Goal: Navigation & Orientation: Find specific page/section

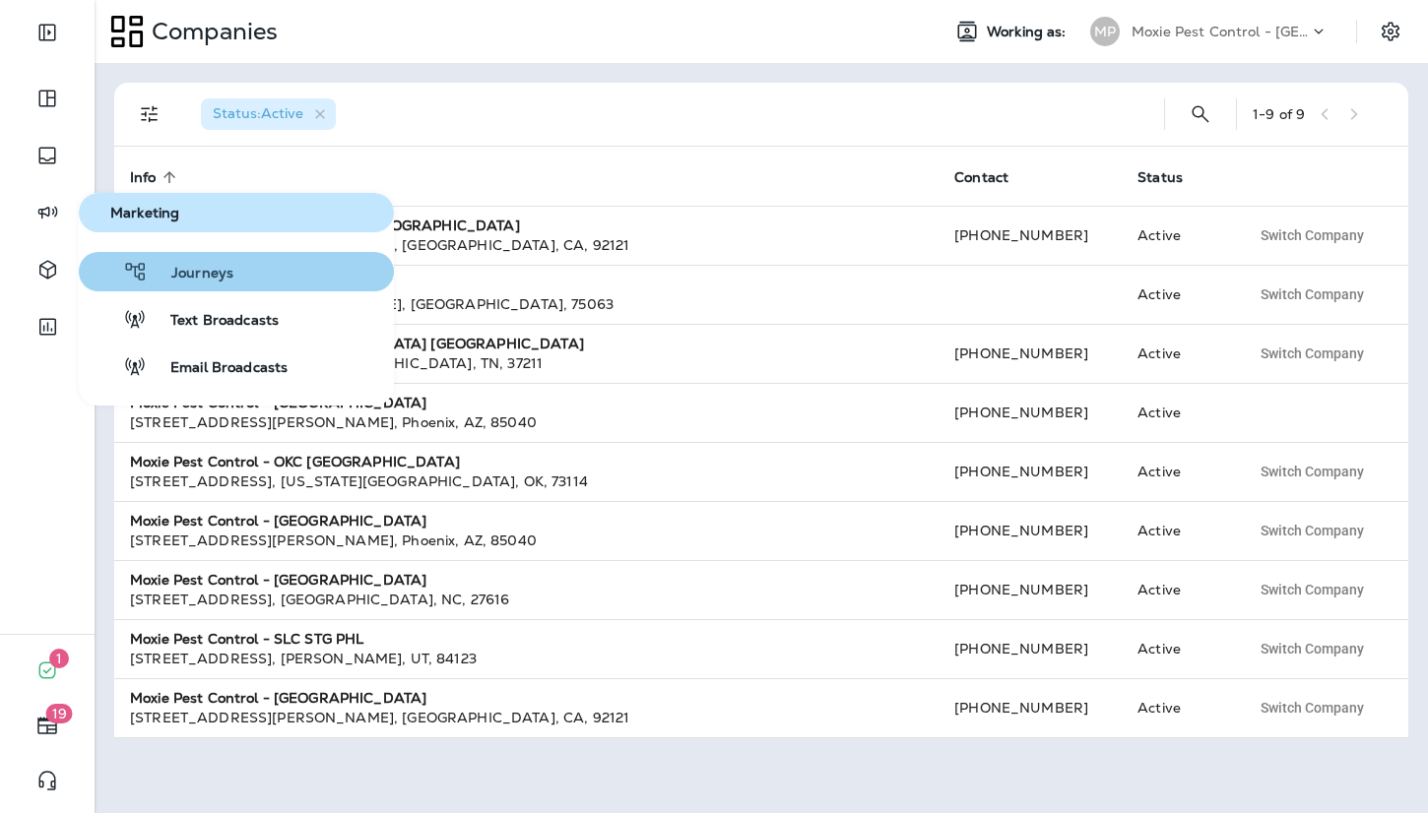
click at [188, 267] on span "Journeys" at bounding box center [191, 274] width 86 height 19
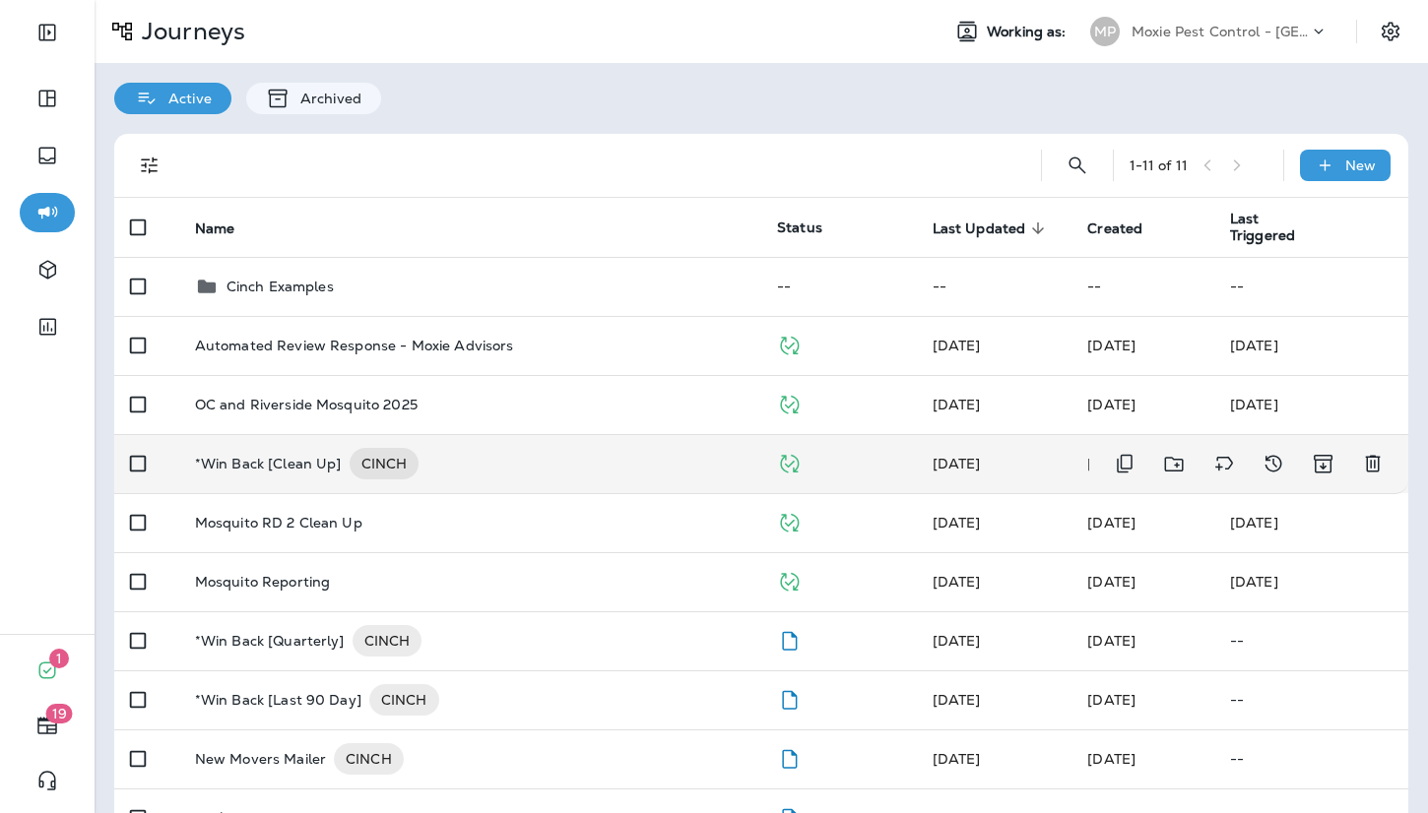
click at [522, 455] on div "*Win Back [Clean Up] CINCH" at bounding box center [470, 464] width 550 height 32
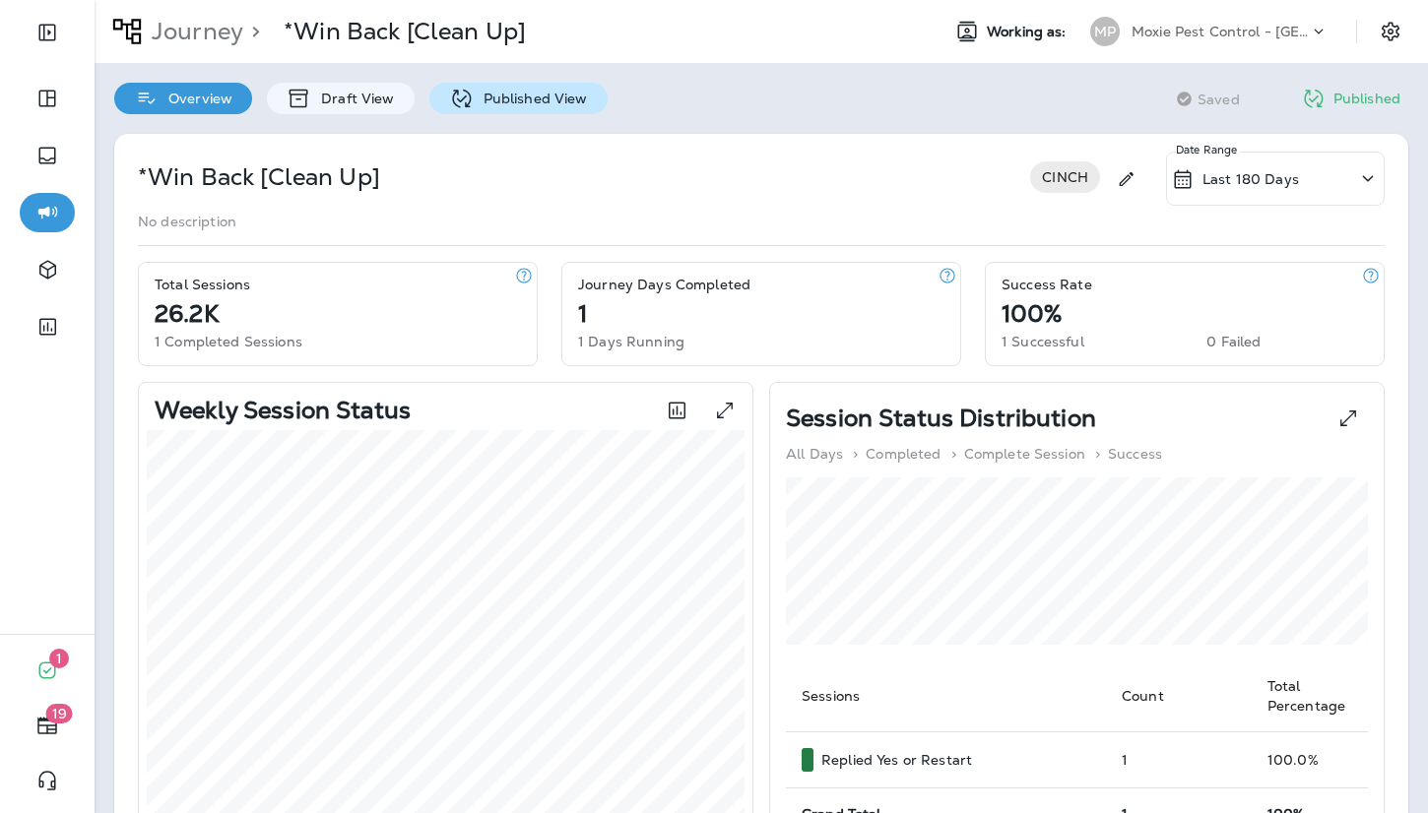
click at [520, 108] on div "Published View" at bounding box center [518, 99] width 178 height 32
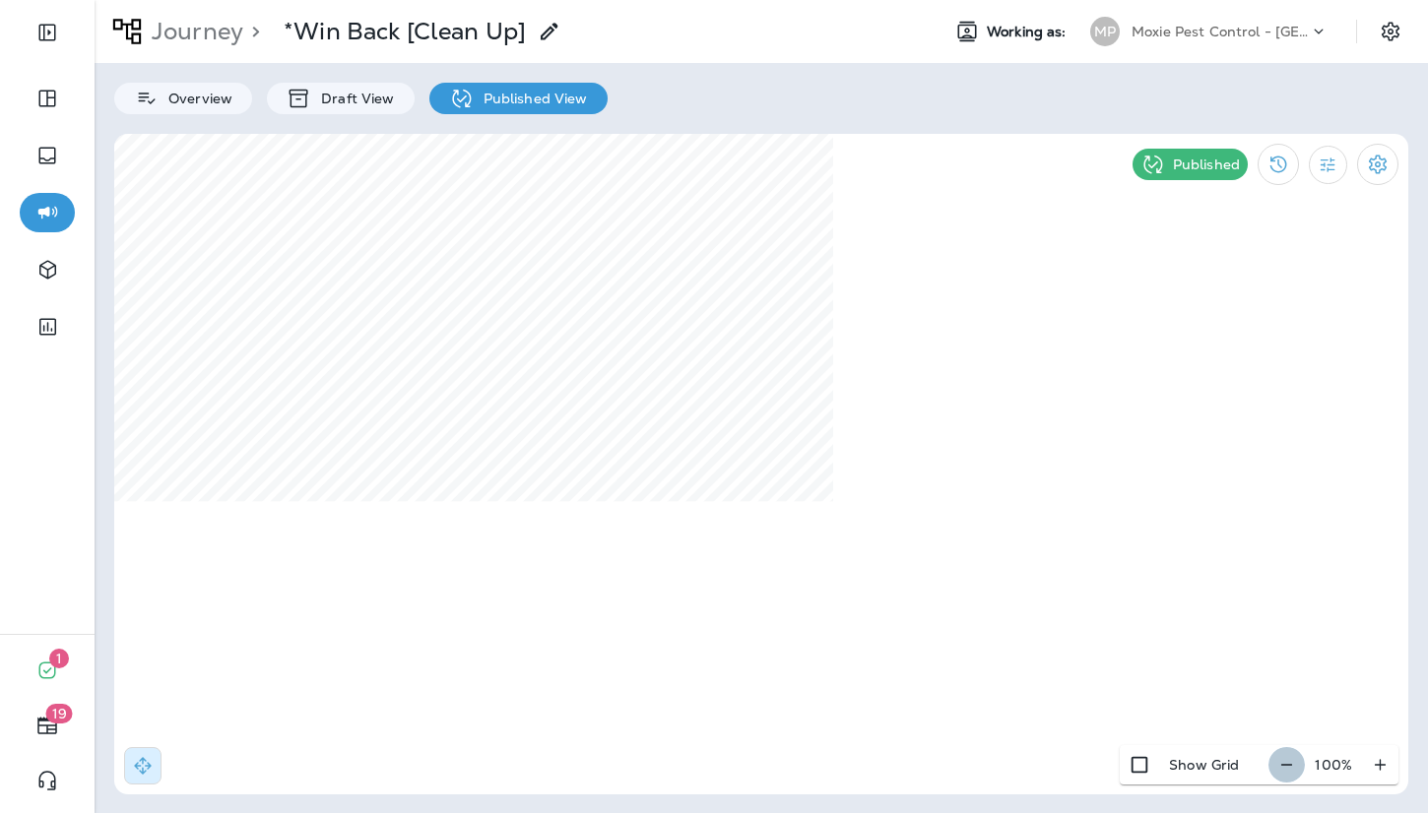
click at [1285, 775] on icon "button" at bounding box center [1286, 765] width 21 height 20
click at [1288, 773] on icon "button" at bounding box center [1294, 765] width 21 height 20
click at [1288, 773] on icon "button" at bounding box center [1296, 765] width 21 height 20
click at [1383, 765] on icon "button" at bounding box center [1380, 764] width 11 height 11
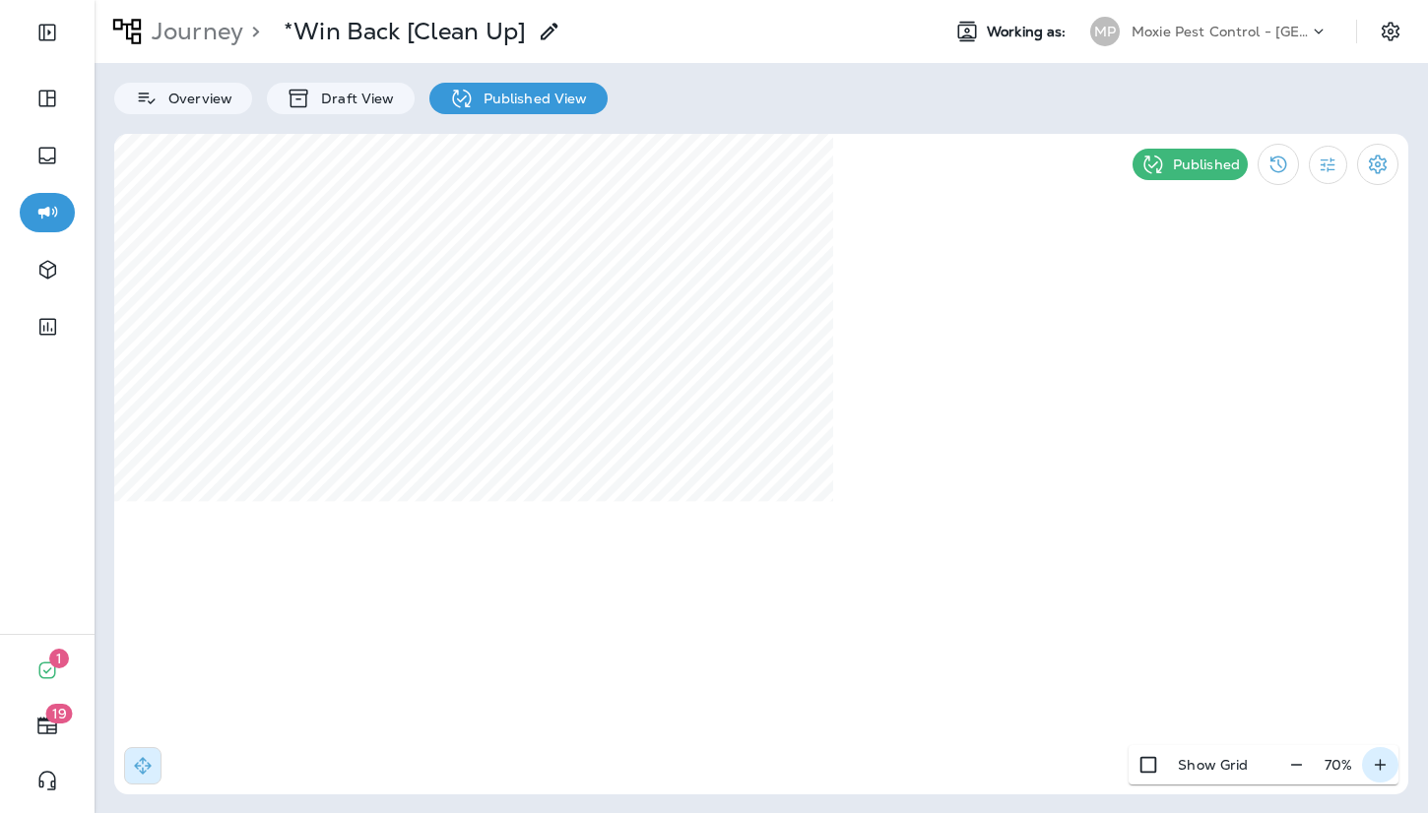
click at [1383, 765] on icon "button" at bounding box center [1380, 764] width 11 height 11
click at [177, 54] on div "Journey > *Win Back [Clean Up] Working as: MP Moxie Pest Control - [GEOGRAPHIC_…" at bounding box center [761, 31] width 1333 height 63
click at [182, 39] on p "Journey" at bounding box center [193, 32] width 99 height 30
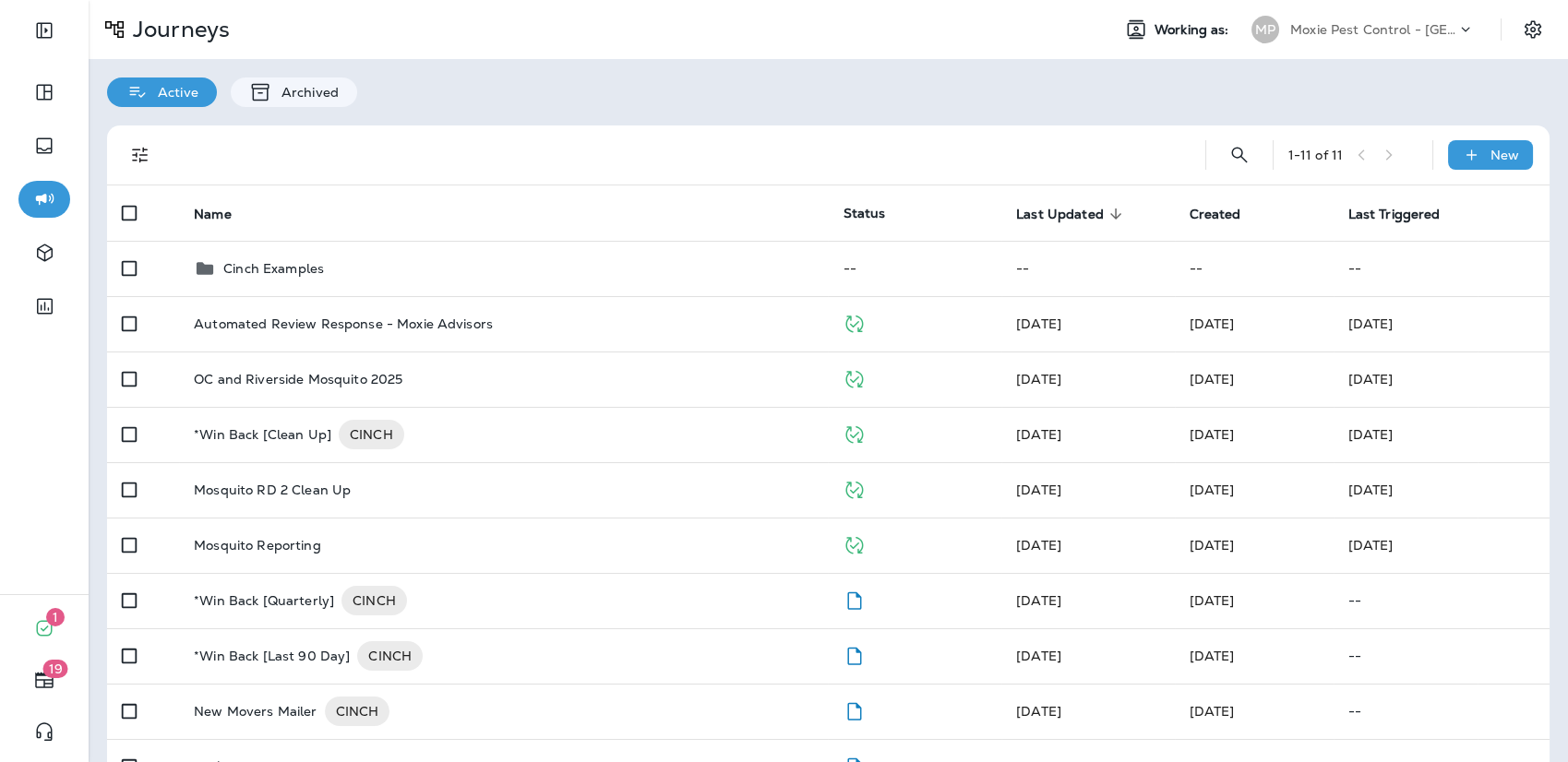
click at [1337, 22] on div "Moxie Pest Control - [GEOGRAPHIC_DATA]" at bounding box center [1373, 30] width 166 height 28
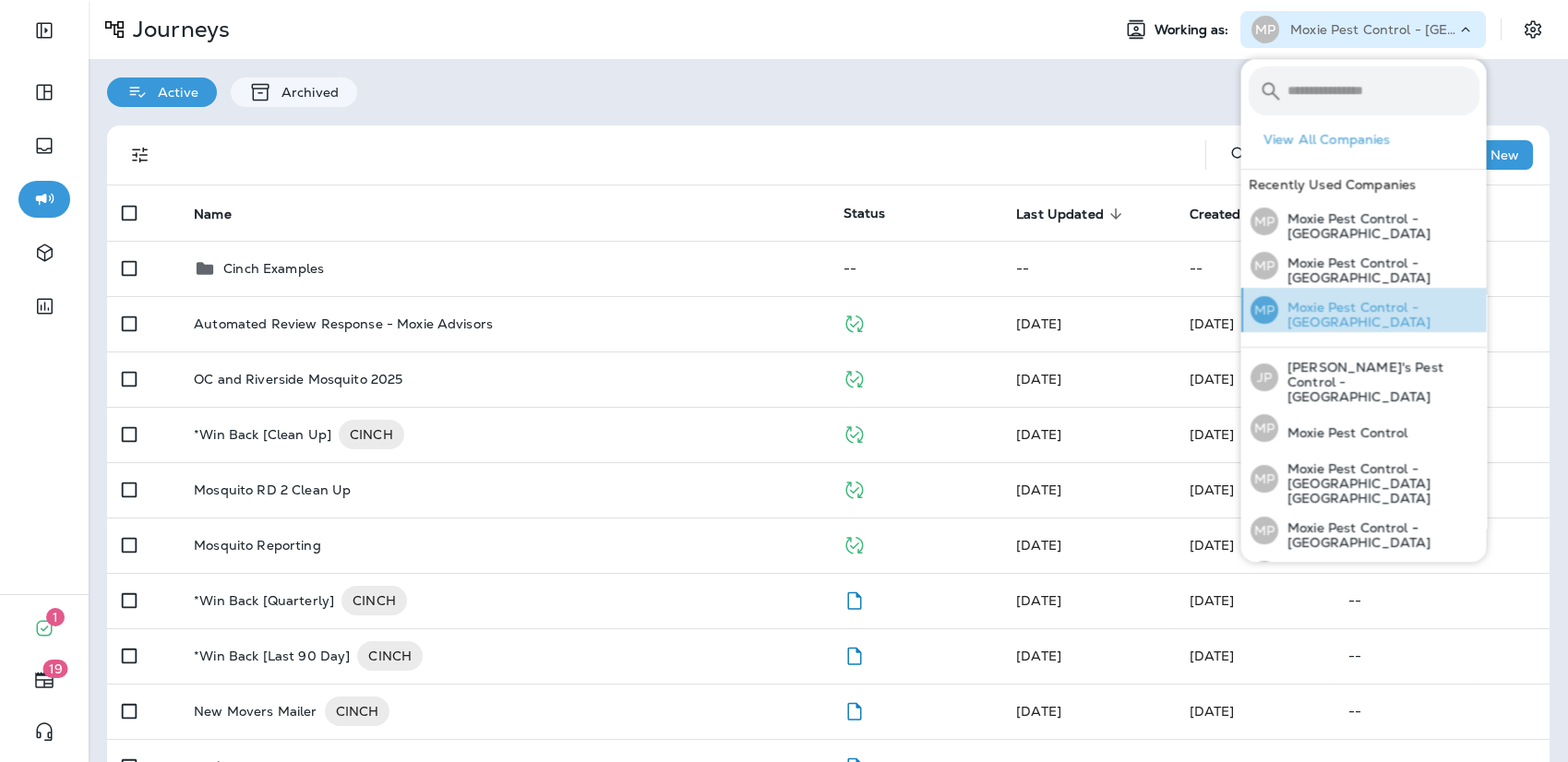
click at [1337, 319] on p "Moxie Pest Control - [GEOGRAPHIC_DATA]" at bounding box center [1378, 315] width 202 height 30
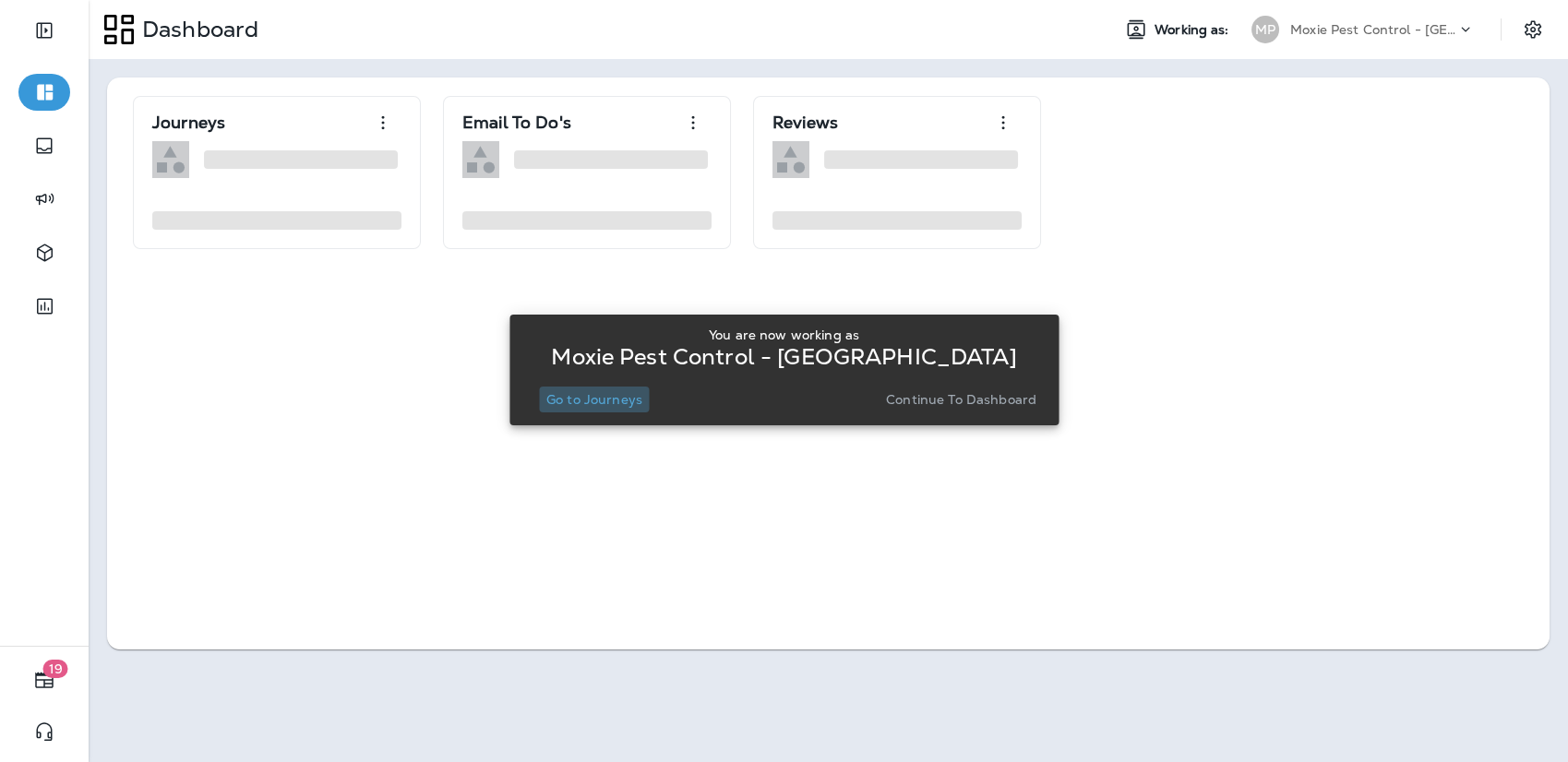
click at [613, 393] on p "Go to Journeys" at bounding box center [594, 400] width 96 height 15
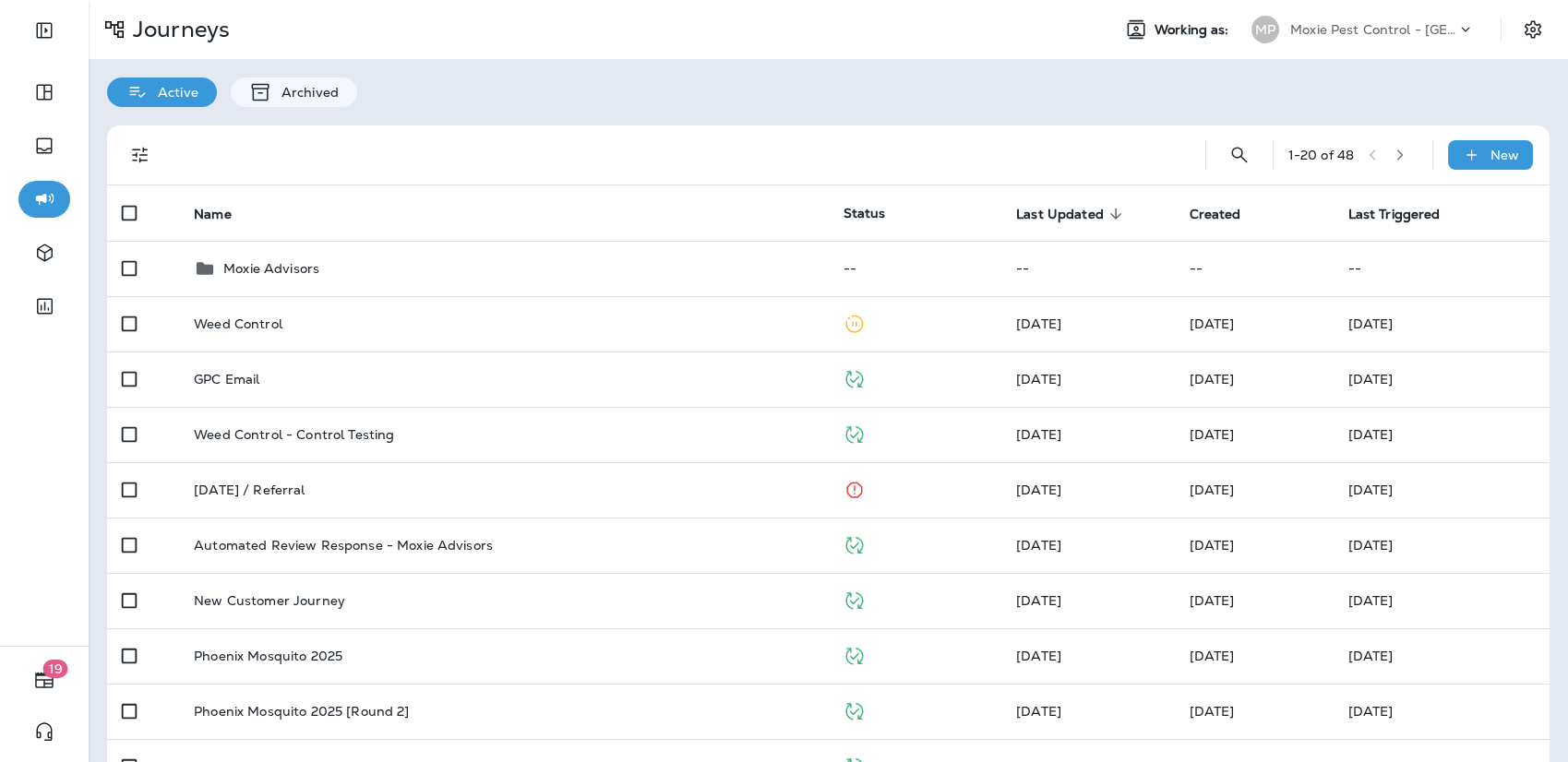
click at [556, 187] on th "Name" at bounding box center [503, 213] width 649 height 55
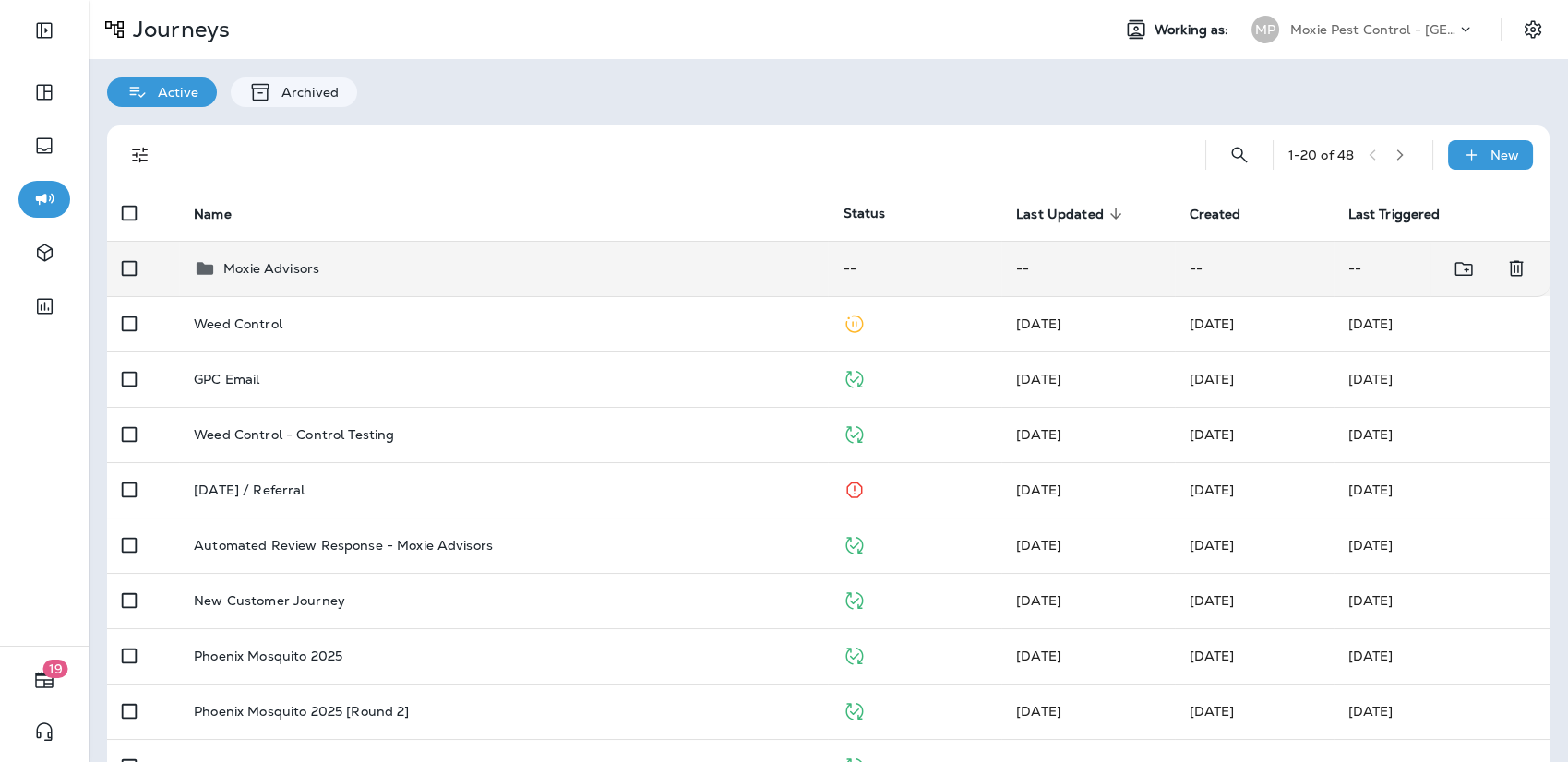
click at [272, 272] on p "Moxie Advisors" at bounding box center [271, 269] width 96 height 15
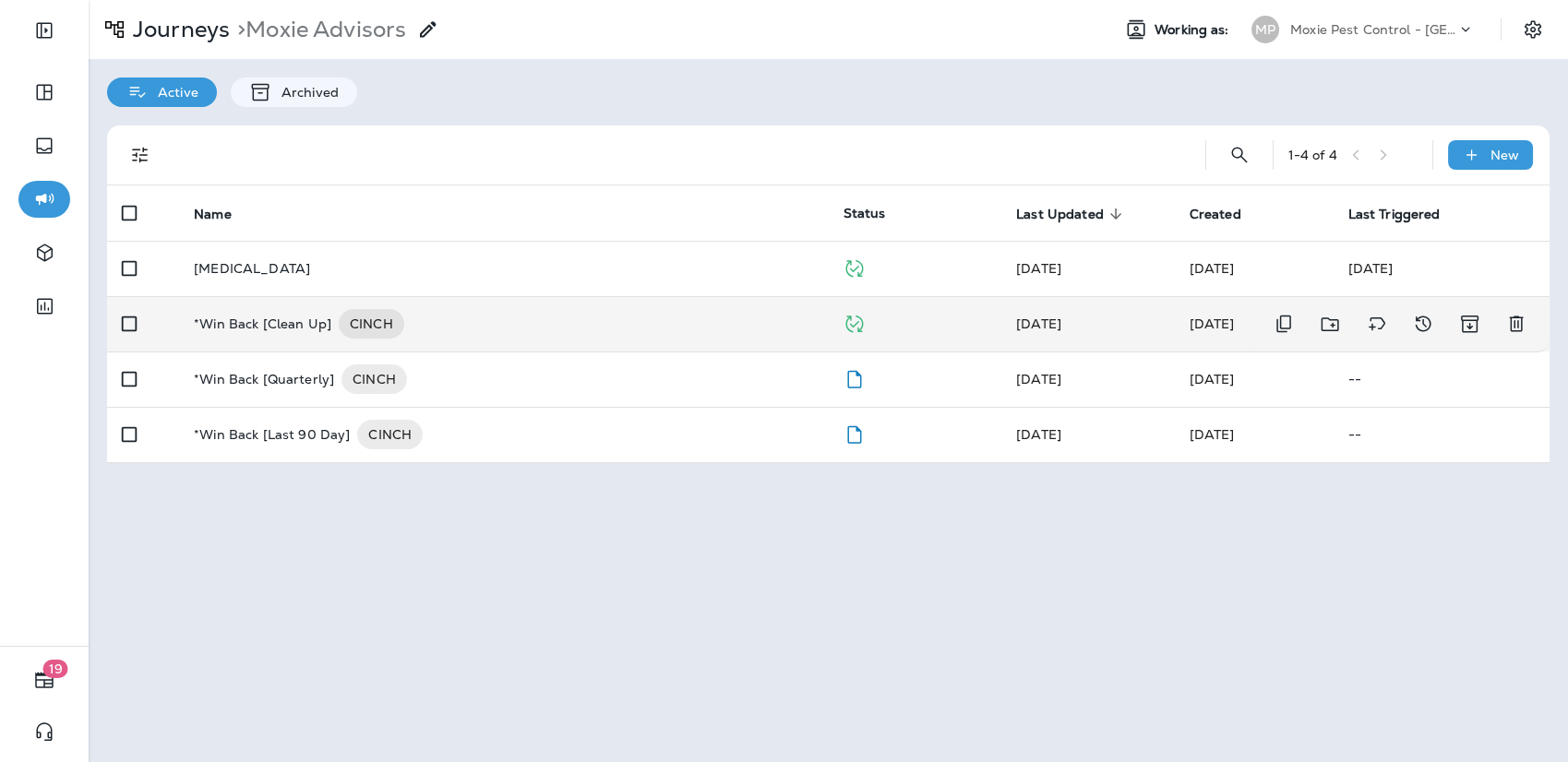
click at [251, 333] on p "*Win Back [Clean Up]" at bounding box center [262, 324] width 138 height 30
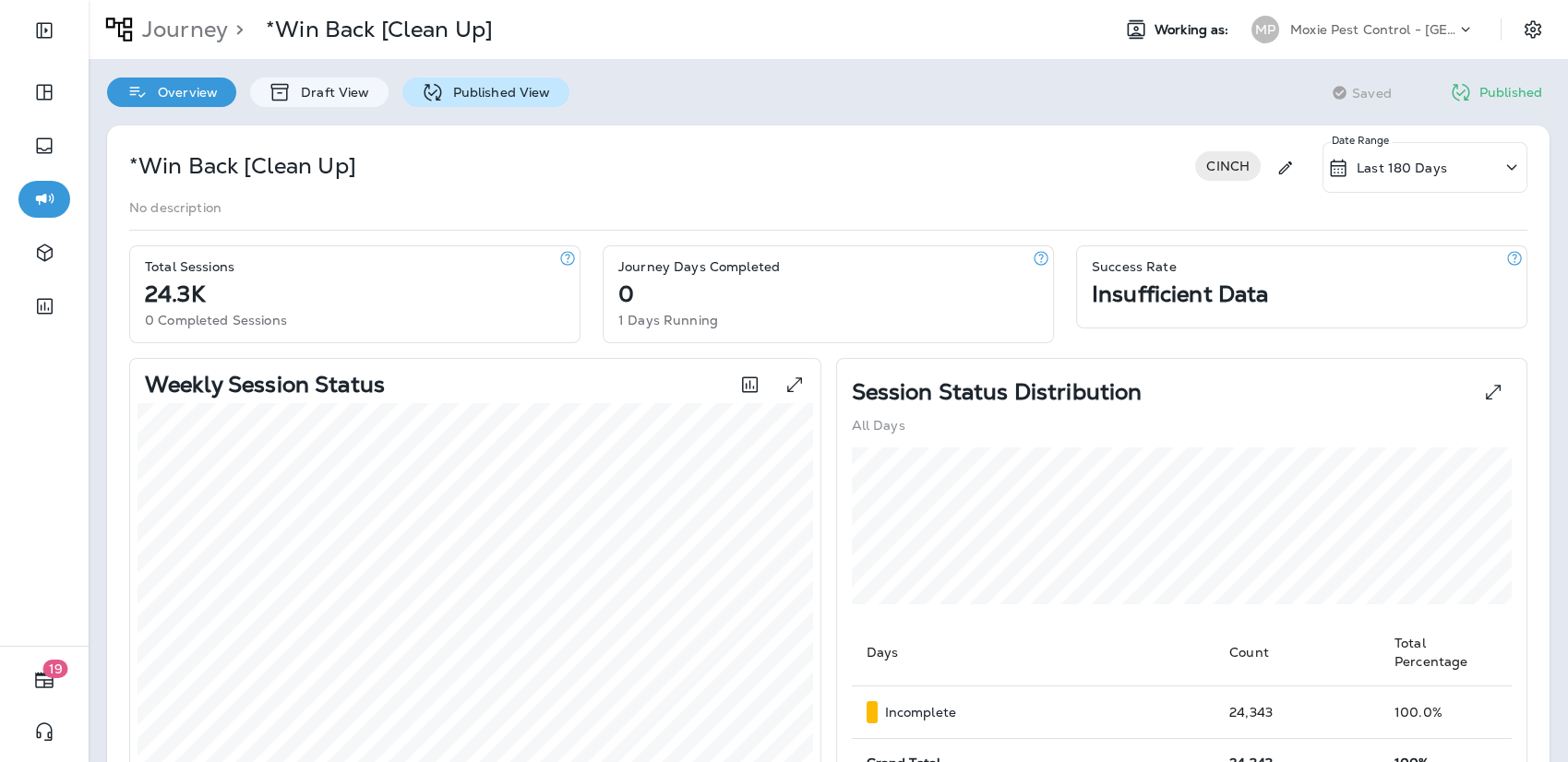
click at [478, 85] on p "Published View" at bounding box center [498, 93] width 107 height 15
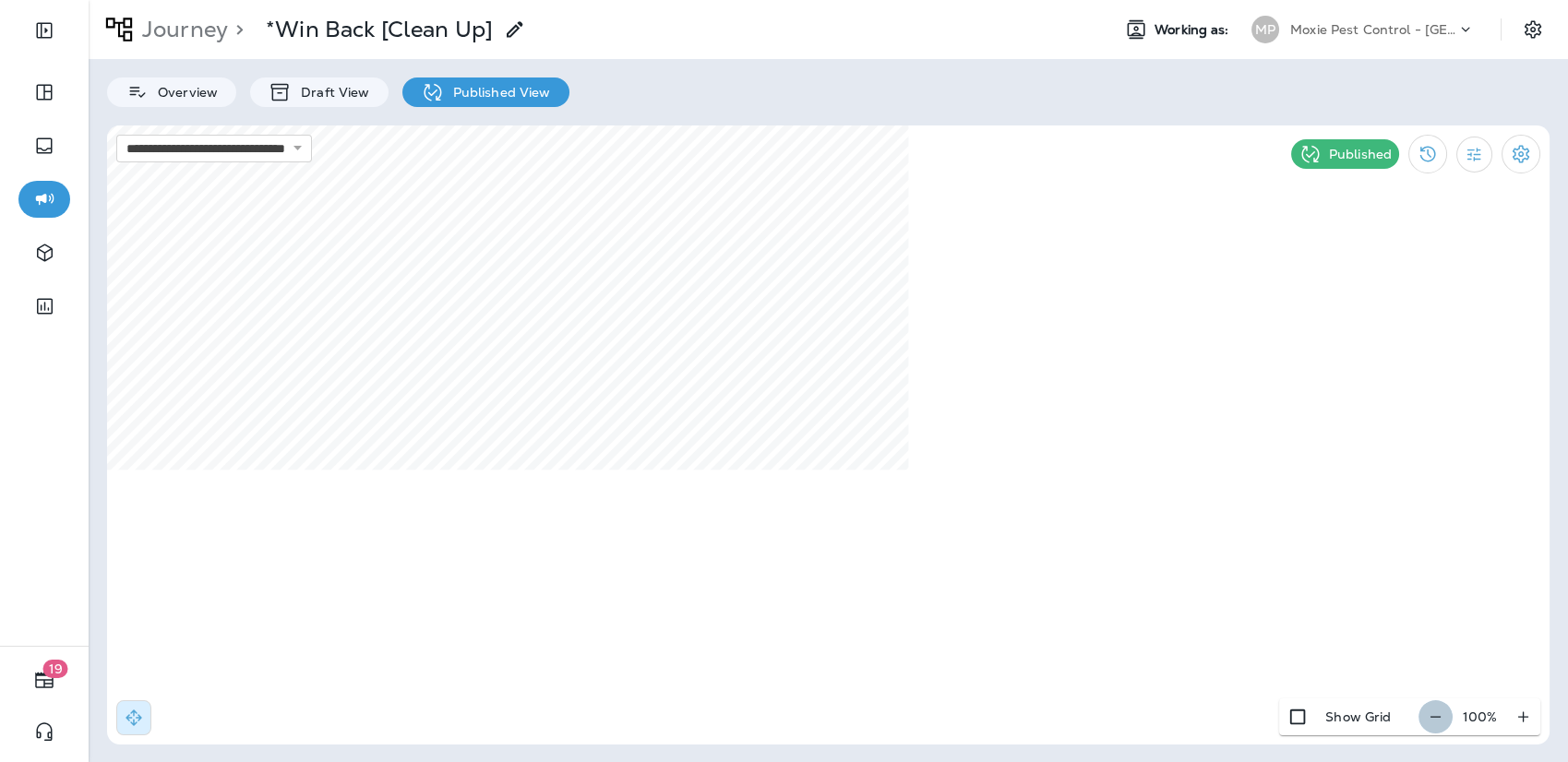
click at [1337, 716] on icon "button" at bounding box center [1435, 717] width 20 height 19
click at [1337, 716] on icon "button" at bounding box center [1442, 717] width 20 height 19
click at [1337, 717] on icon "button" at bounding box center [1444, 717] width 20 height 19
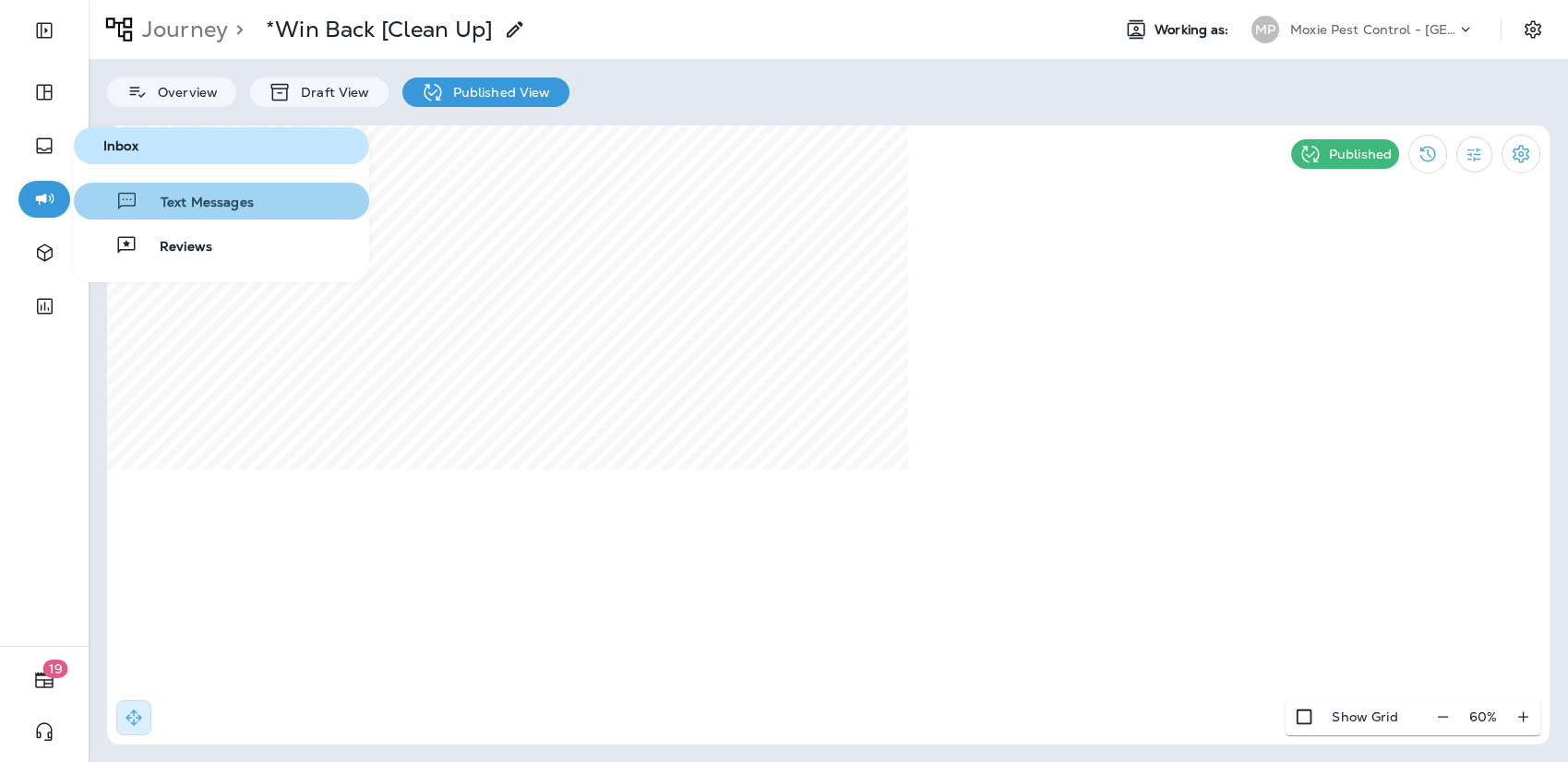
click at [154, 204] on span "Text Messages" at bounding box center [196, 203] width 115 height 18
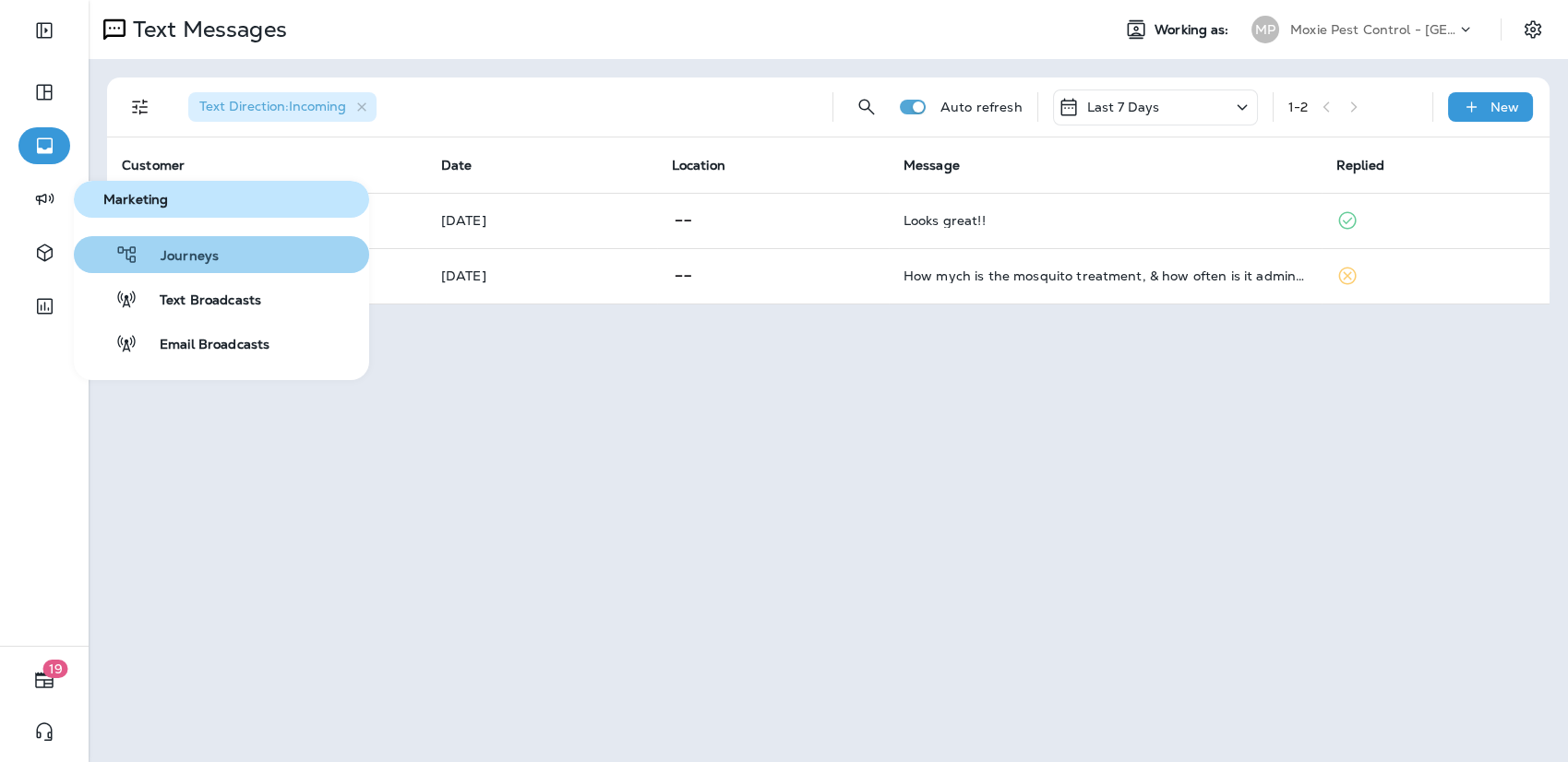
click at [157, 264] on span "Journeys" at bounding box center [179, 257] width 81 height 18
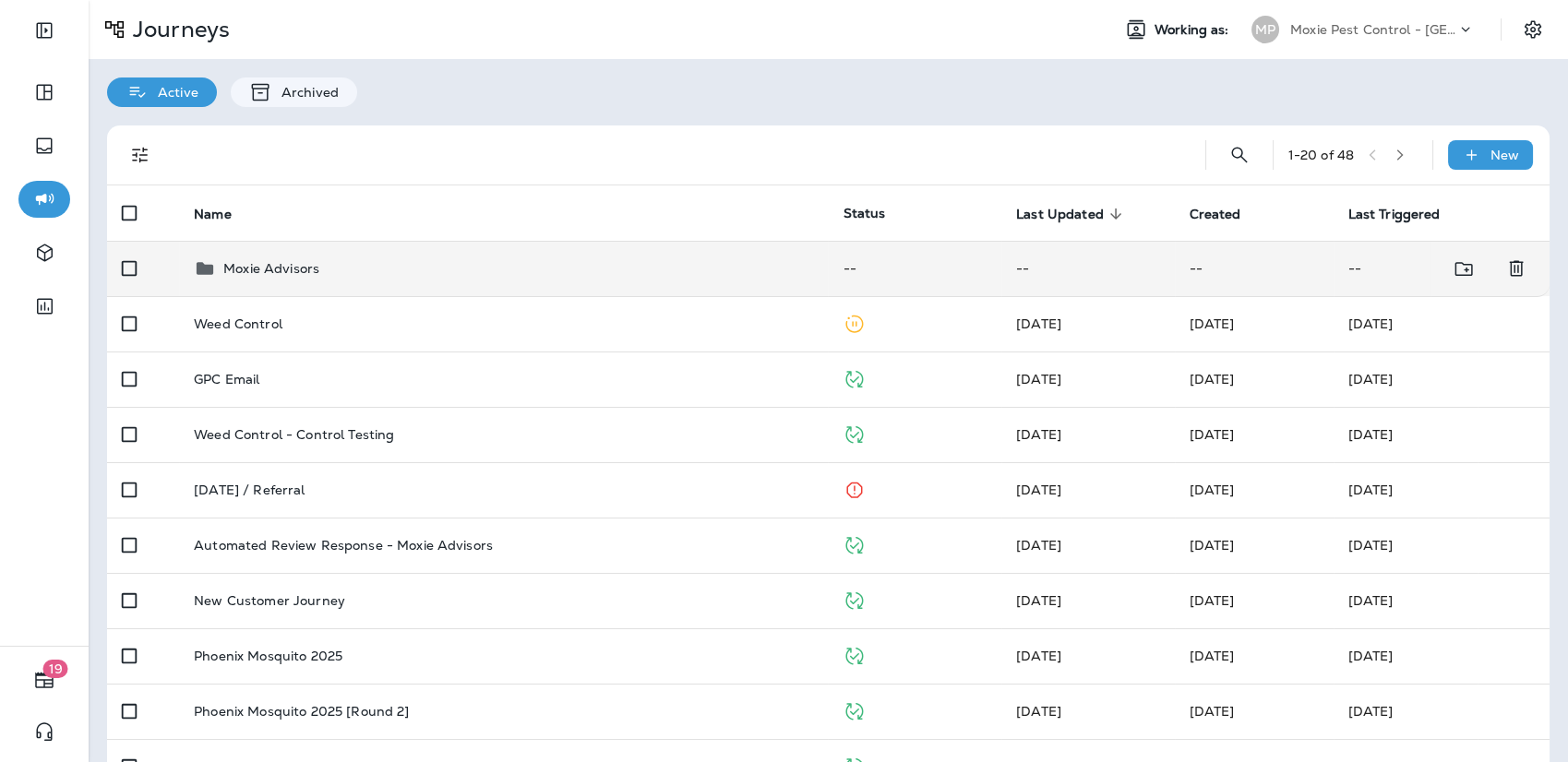
click at [229, 274] on p "Moxie Advisors" at bounding box center [271, 269] width 96 height 15
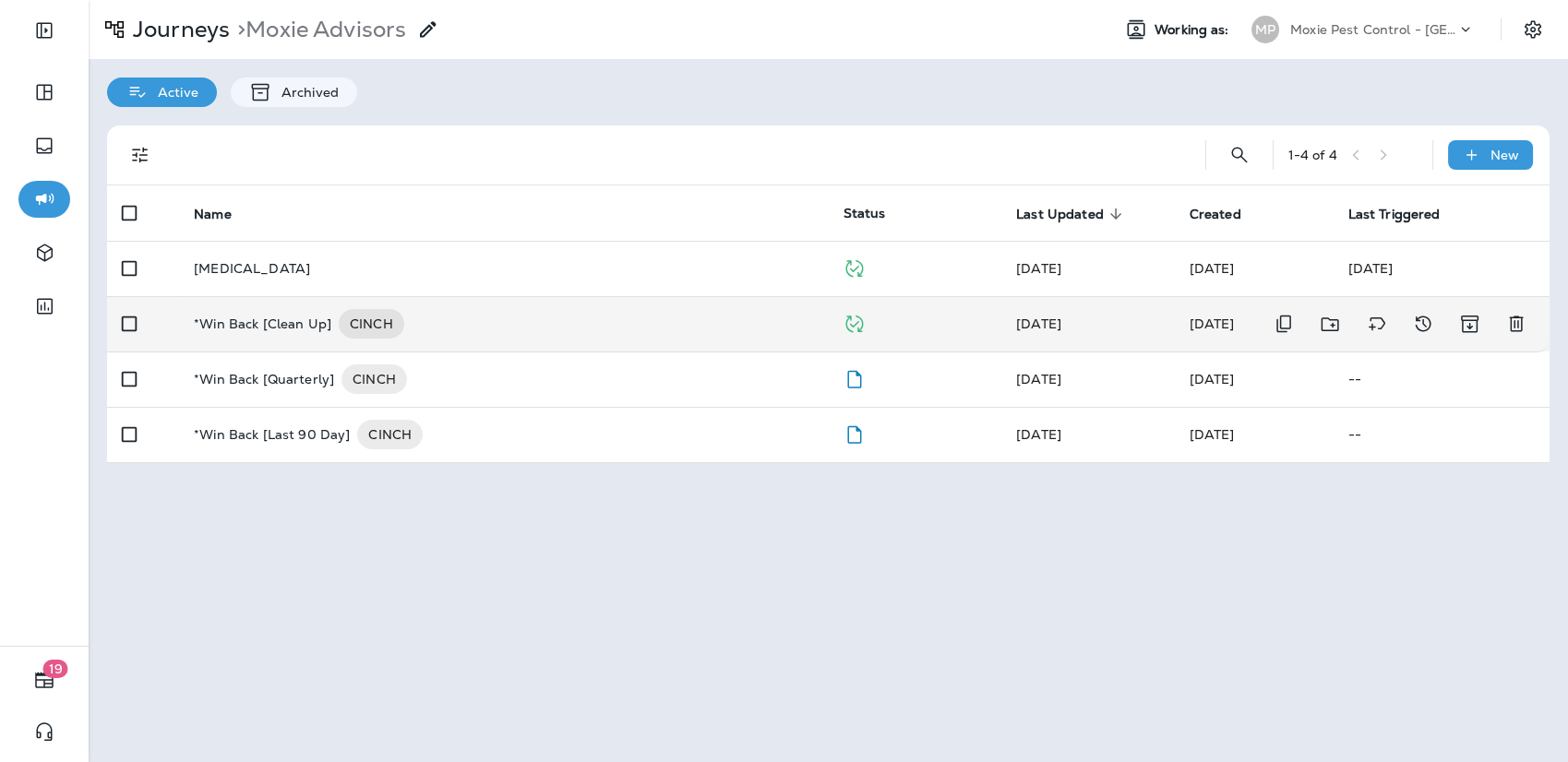
click at [438, 325] on div "*Win Back [Clean Up] CINCH" at bounding box center [503, 324] width 620 height 30
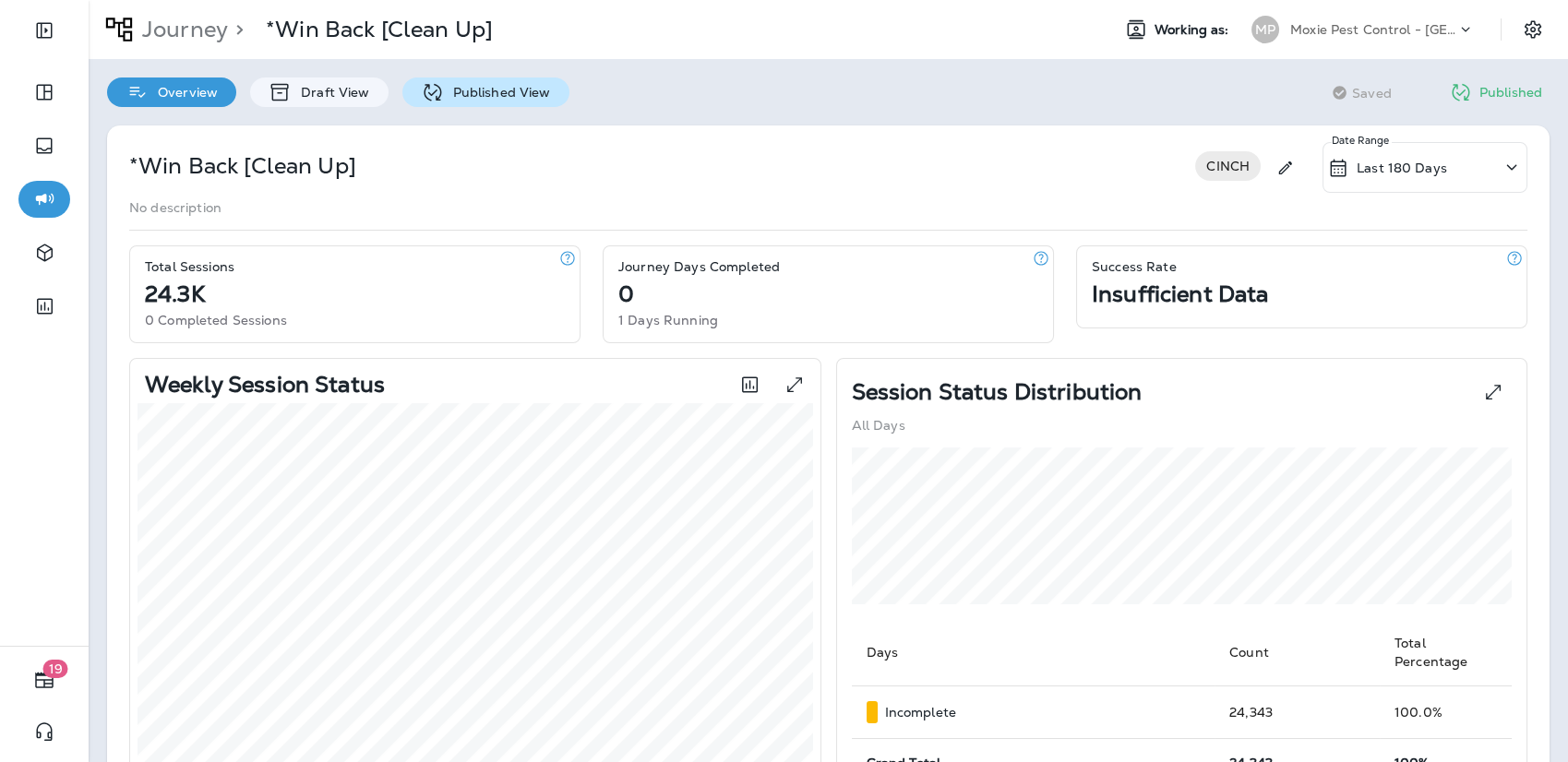
click at [458, 96] on p "Published View" at bounding box center [498, 93] width 107 height 15
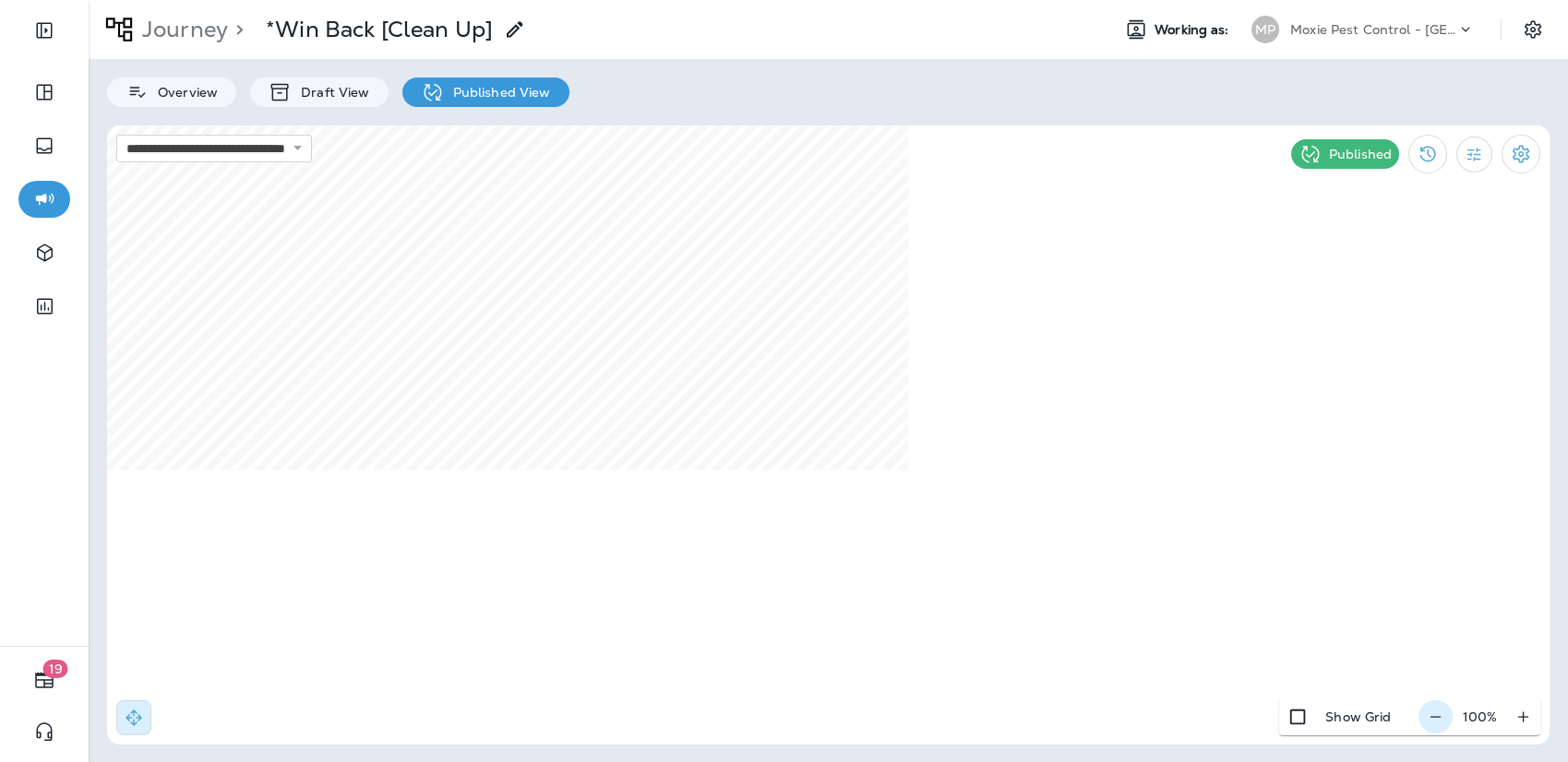
click at [1337, 715] on icon "button" at bounding box center [1435, 717] width 20 height 19
click at [1337, 717] on icon "button" at bounding box center [1441, 716] width 10 height 1
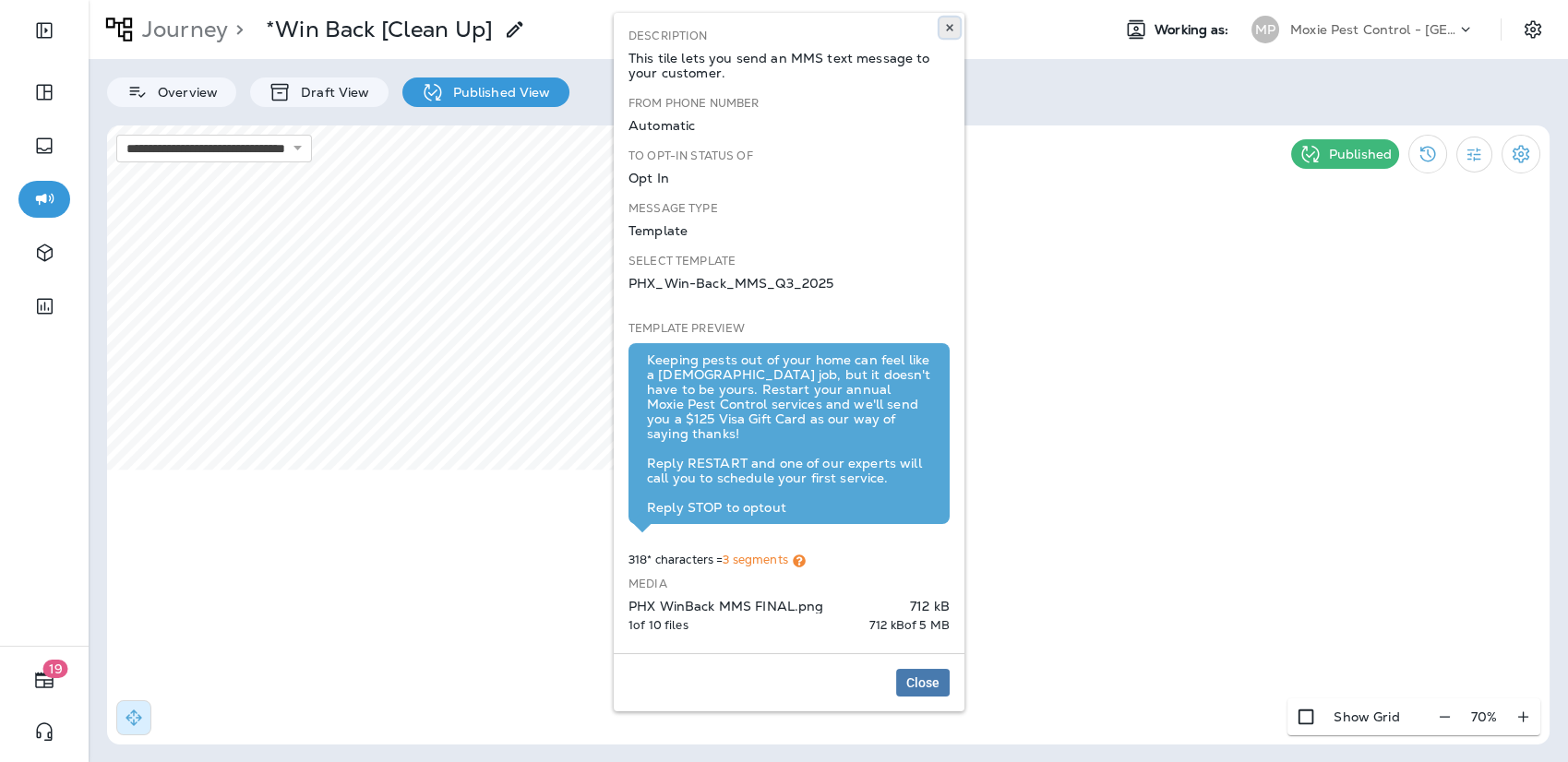
click at [951, 29] on icon at bounding box center [949, 28] width 11 height 11
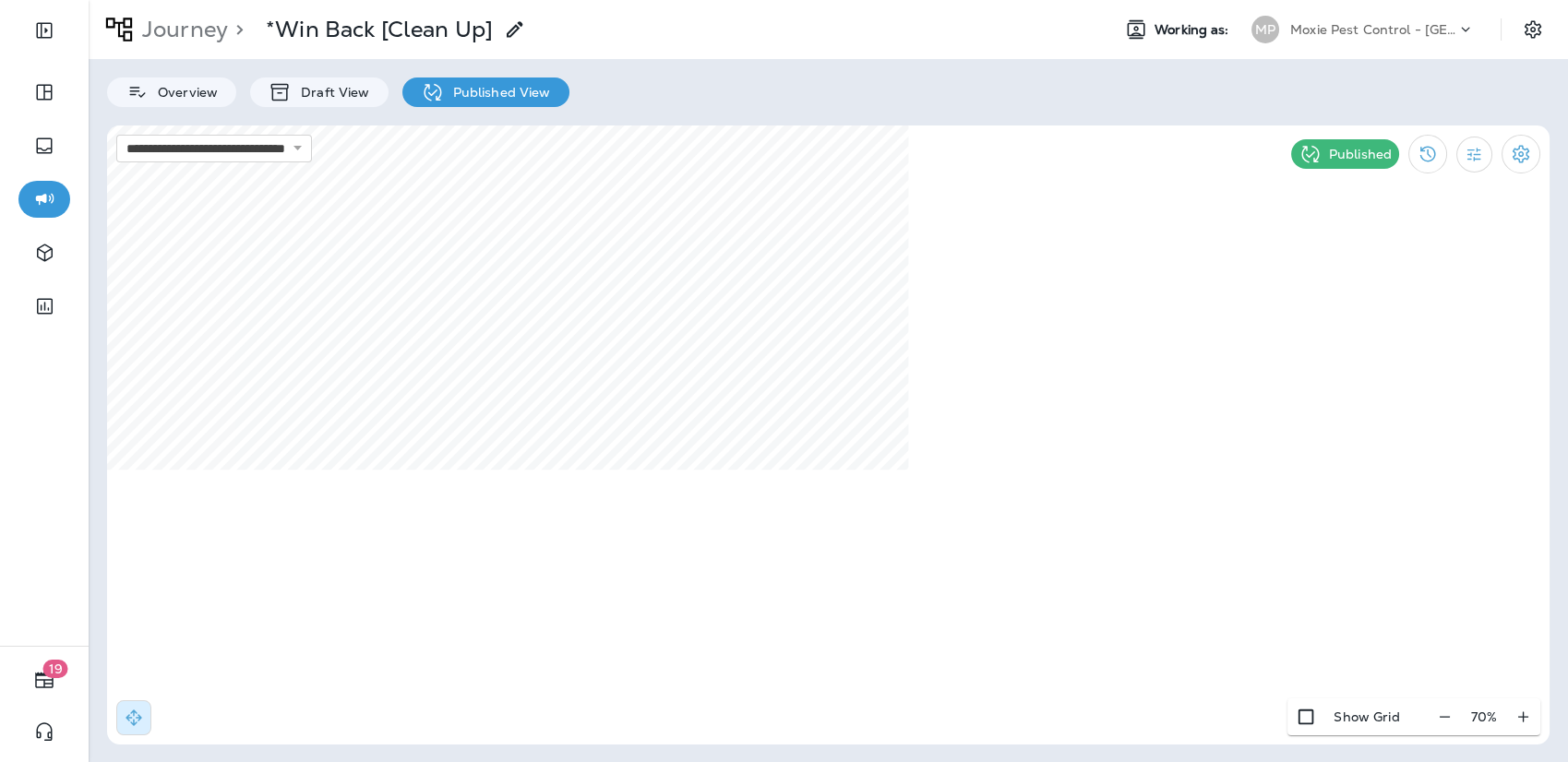
click at [1337, 29] on p "Moxie Pest Control - [GEOGRAPHIC_DATA]" at bounding box center [1373, 30] width 166 height 15
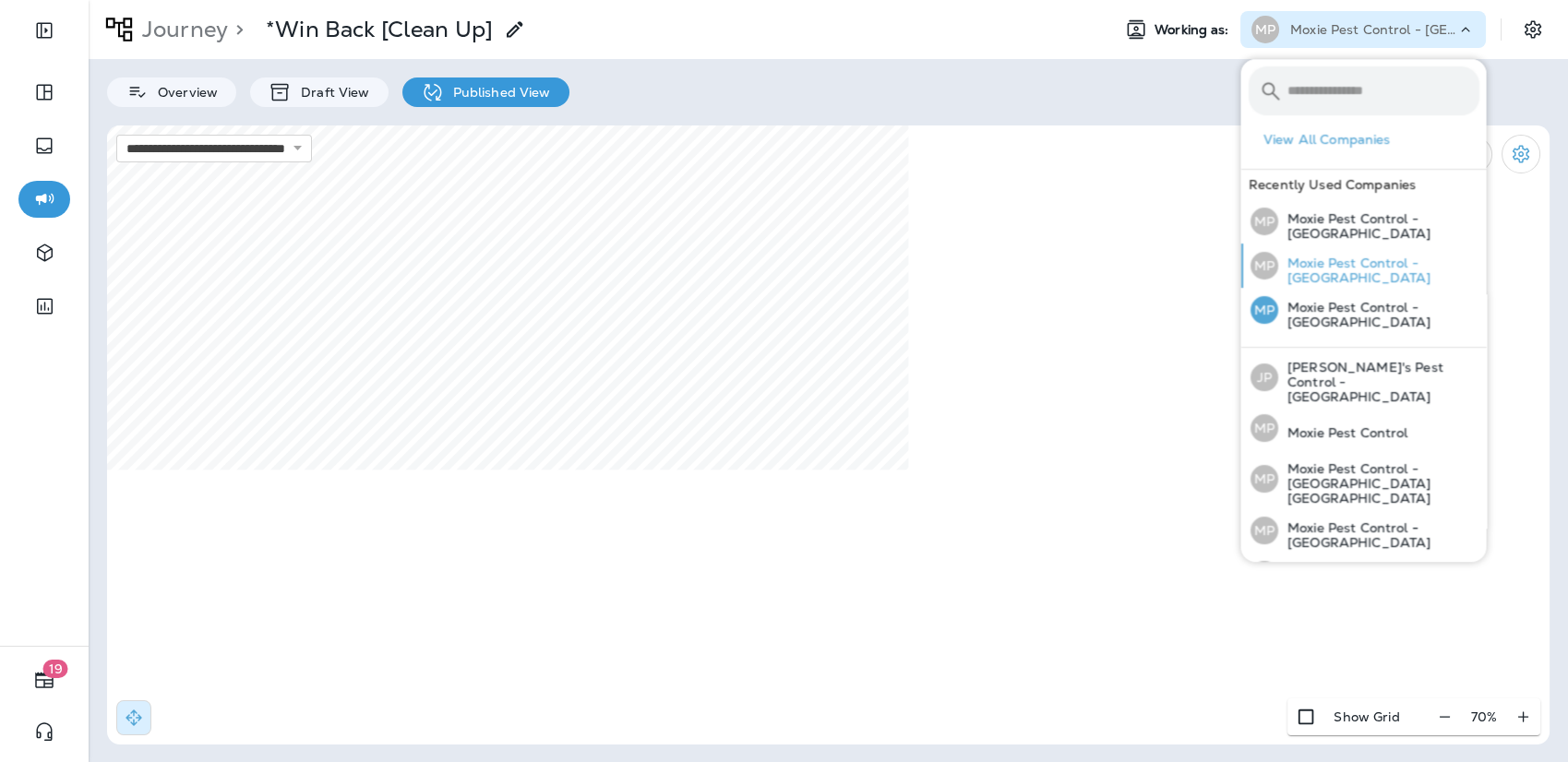
click at [1337, 273] on p "Moxie Pest Control - [GEOGRAPHIC_DATA]" at bounding box center [1378, 271] width 202 height 30
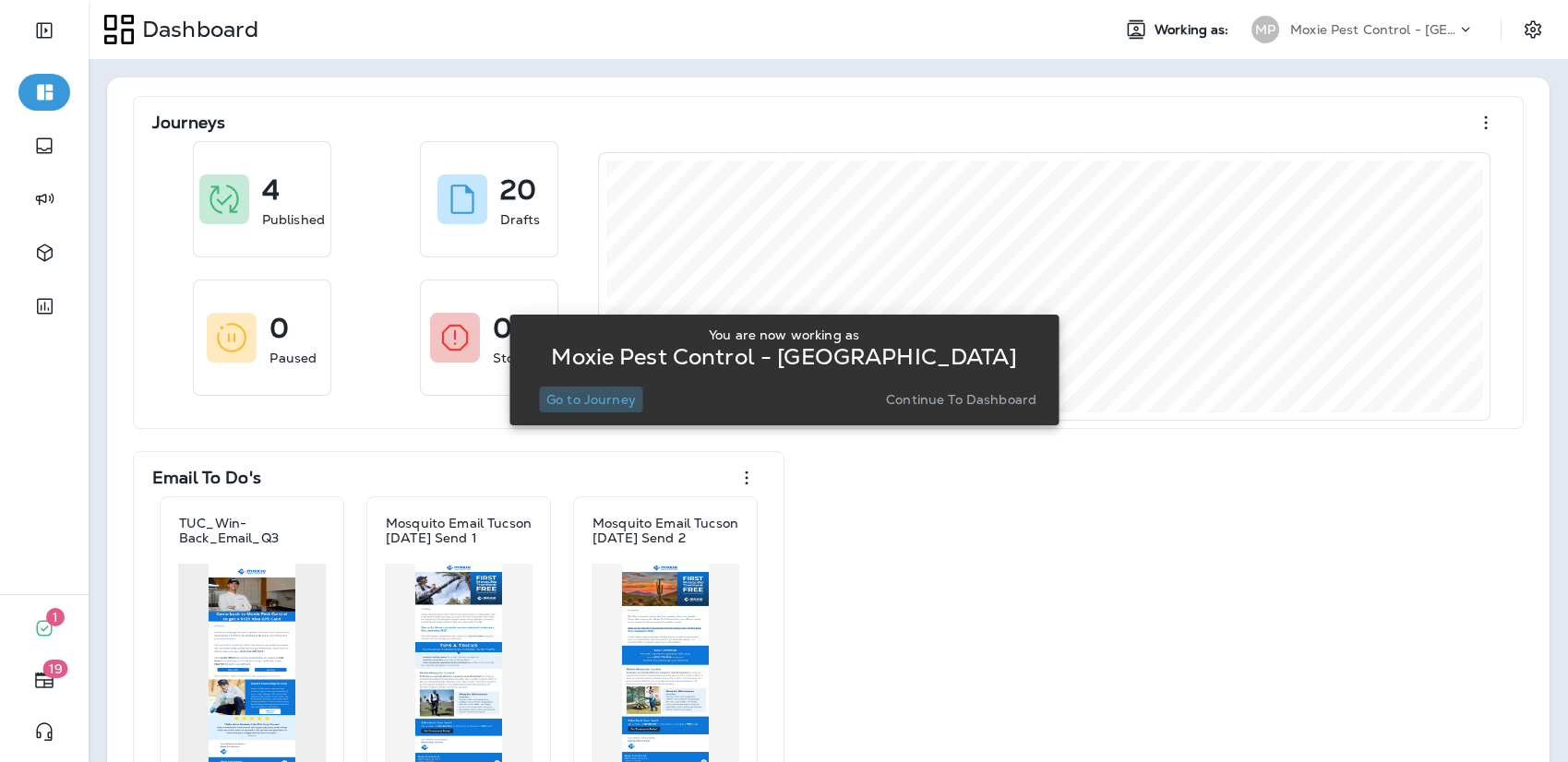
click at [575, 398] on p "Go to Journey" at bounding box center [591, 400] width 90 height 15
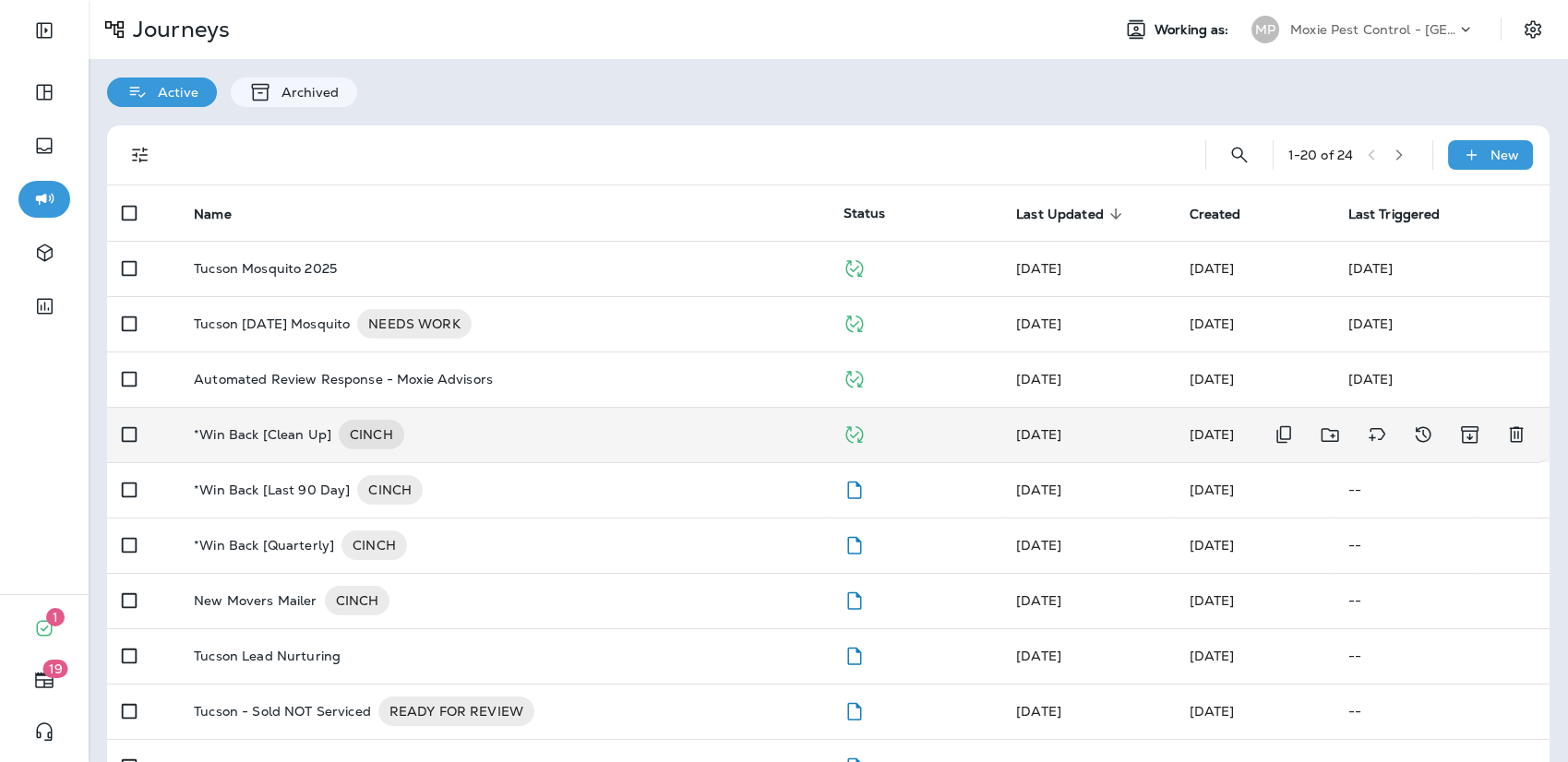
click at [596, 436] on div "*Win Back [Clean Up] CINCH" at bounding box center [503, 435] width 620 height 30
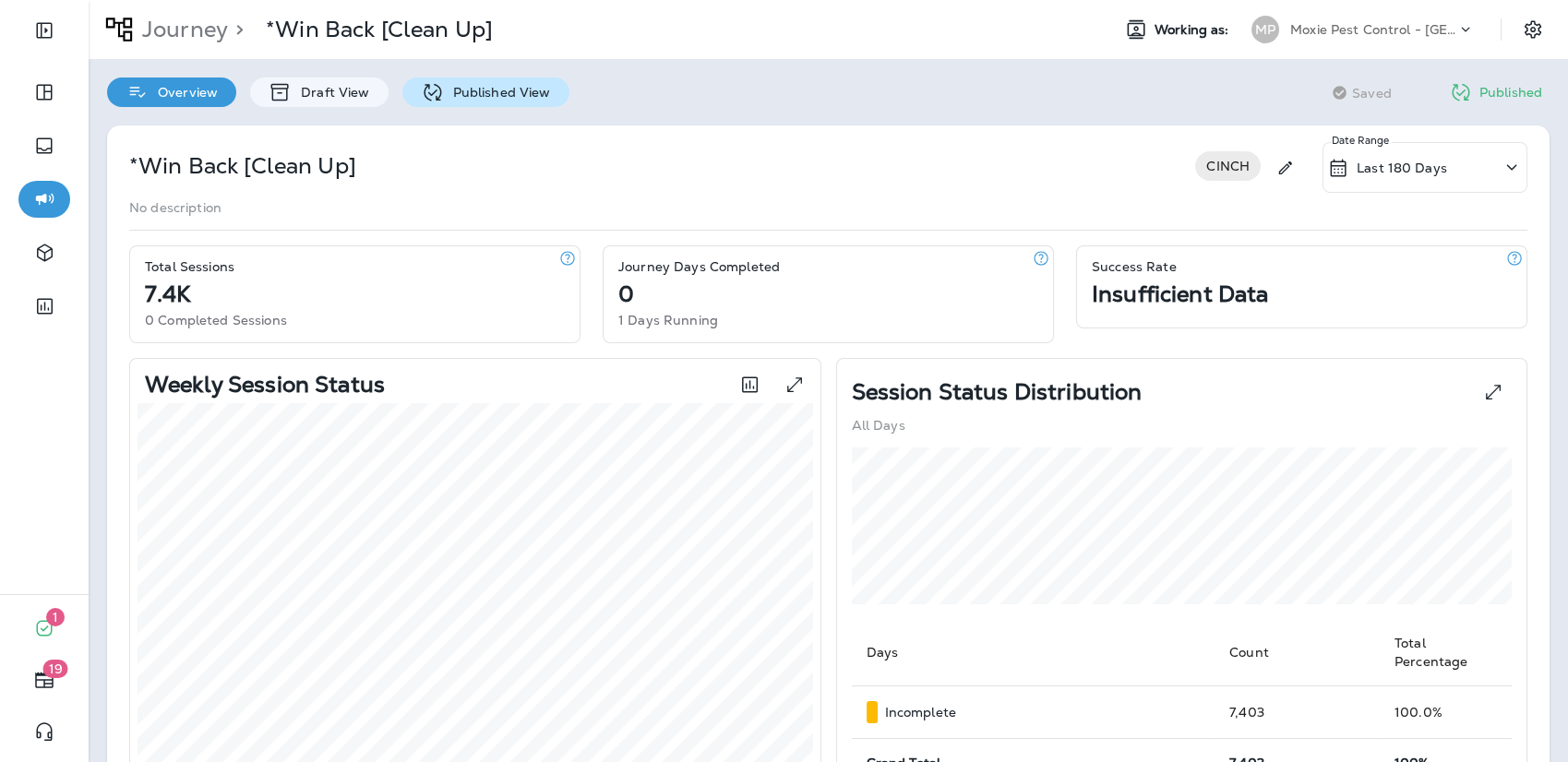
click at [481, 95] on p "Published View" at bounding box center [498, 93] width 107 height 15
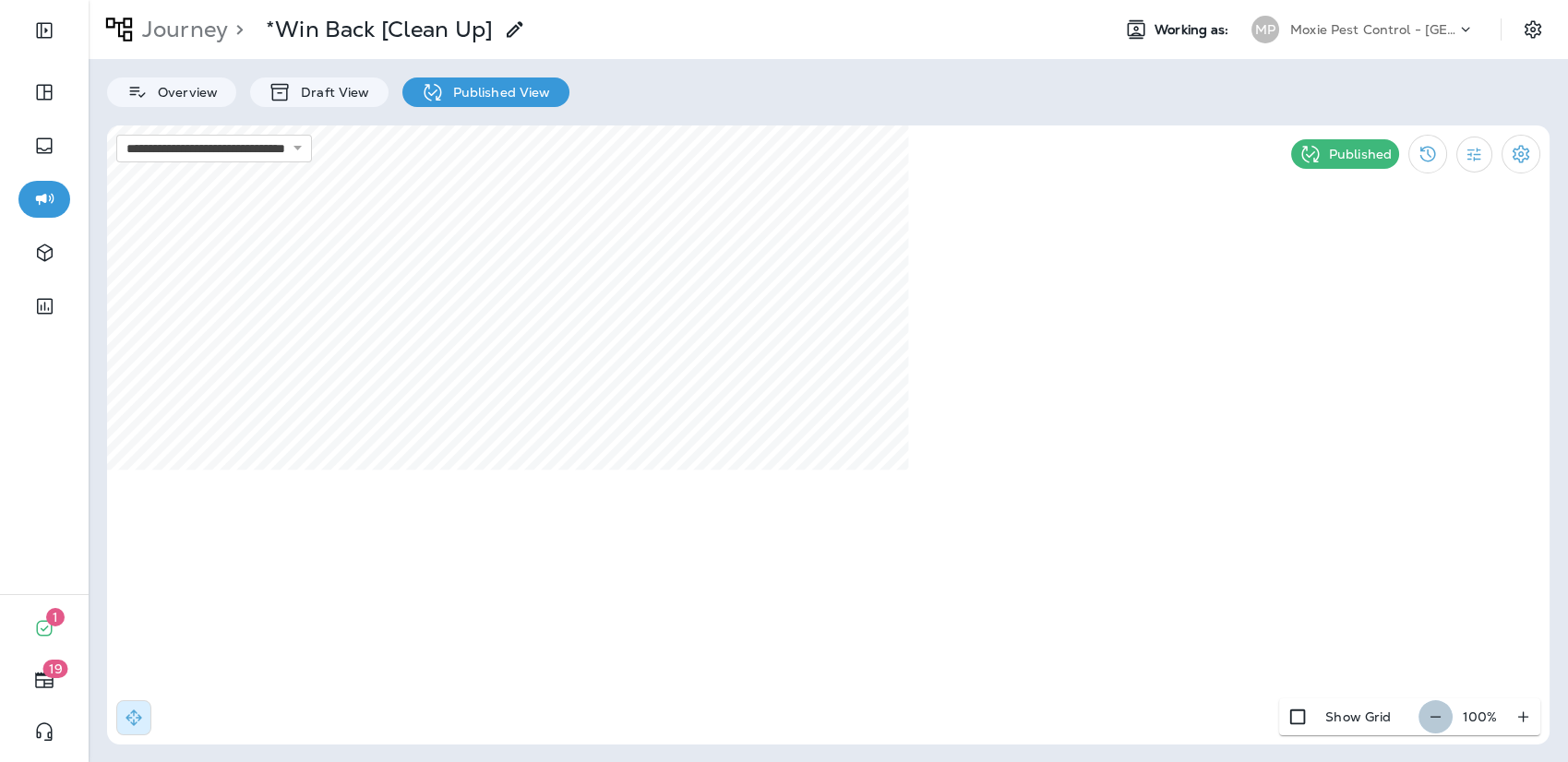
click at [1337, 724] on icon "button" at bounding box center [1435, 717] width 20 height 19
click at [1337, 723] on icon "button" at bounding box center [1442, 717] width 20 height 19
click at [1314, 30] on p "Moxie Pest Control - [GEOGRAPHIC_DATA]" at bounding box center [1373, 30] width 166 height 15
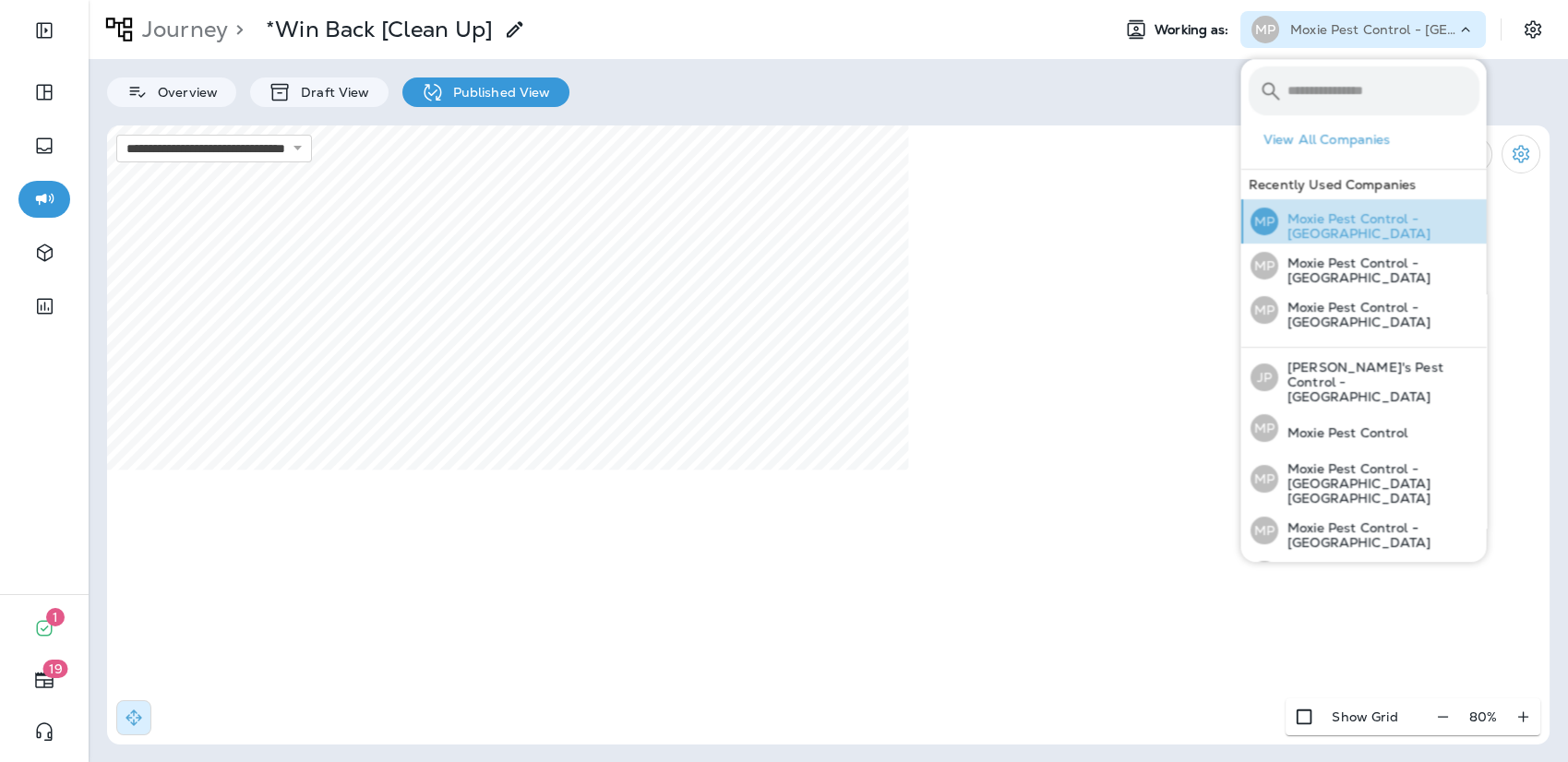
click at [1311, 233] on p "Moxie Pest Control - [GEOGRAPHIC_DATA]" at bounding box center [1378, 227] width 202 height 30
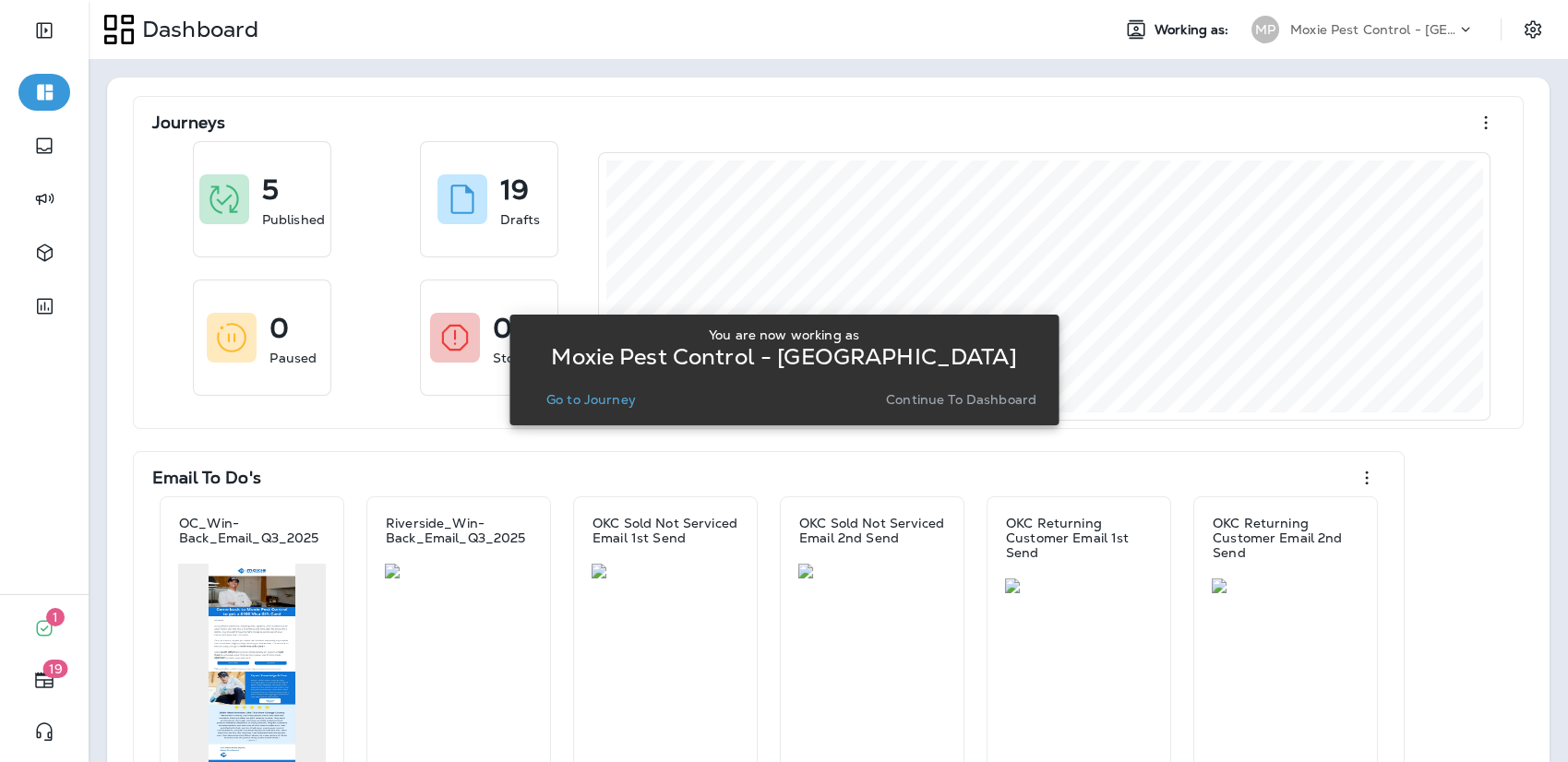
click at [592, 387] on button "Go to Journey" at bounding box center [590, 400] width 104 height 26
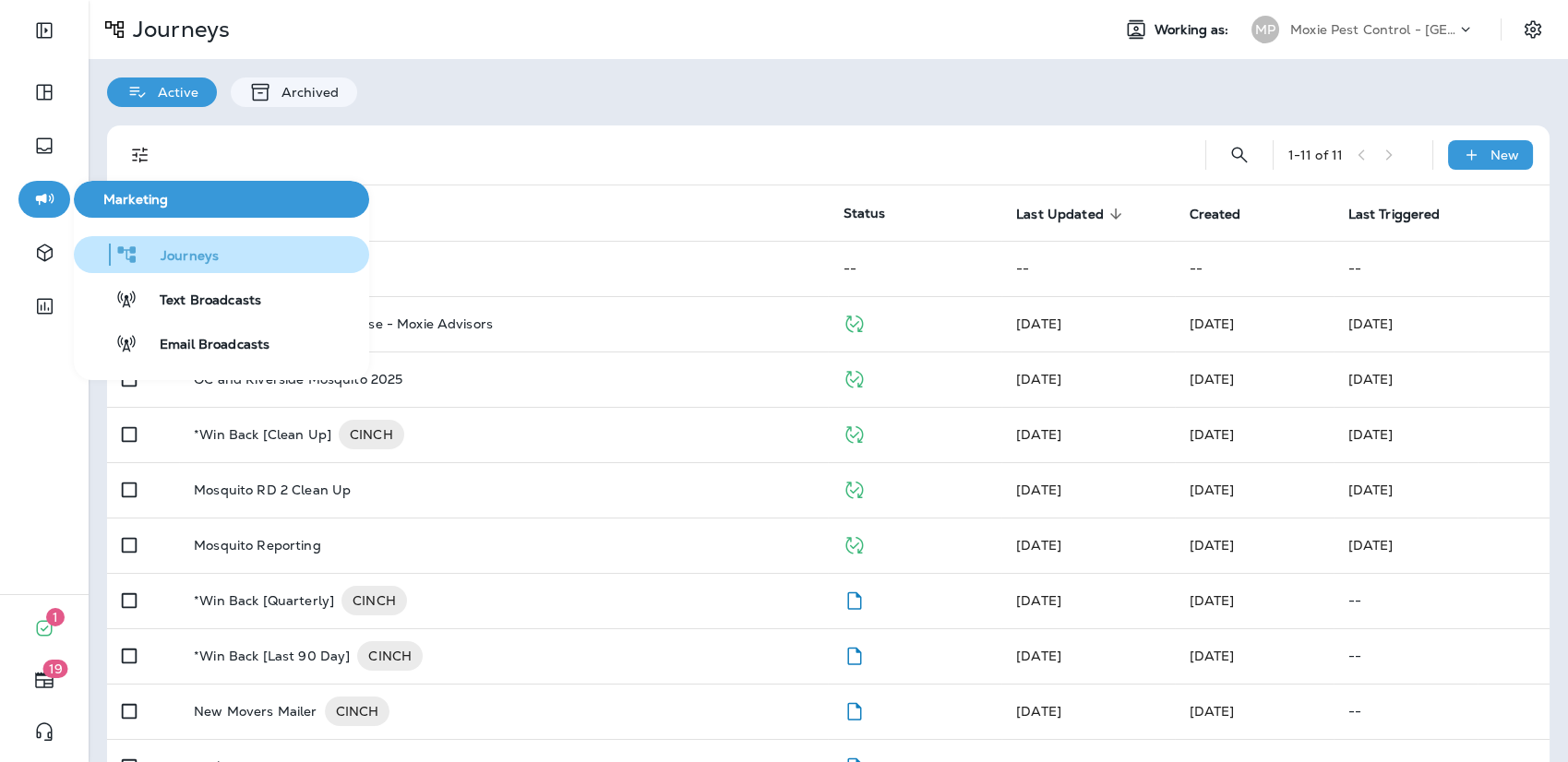
click at [164, 261] on span "Journeys" at bounding box center [179, 257] width 81 height 18
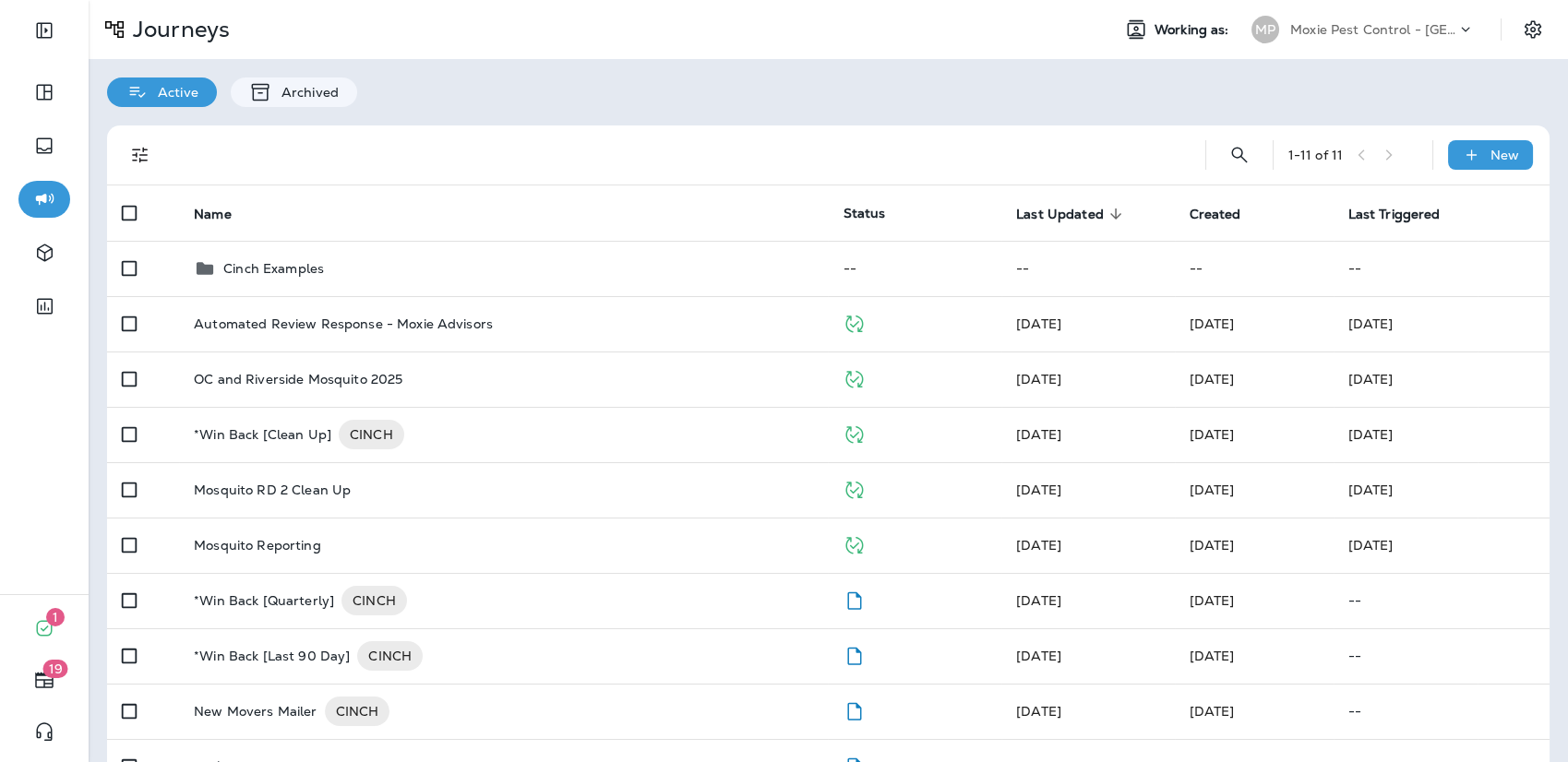
click at [468, 181] on div at bounding box center [674, 155] width 1002 height 59
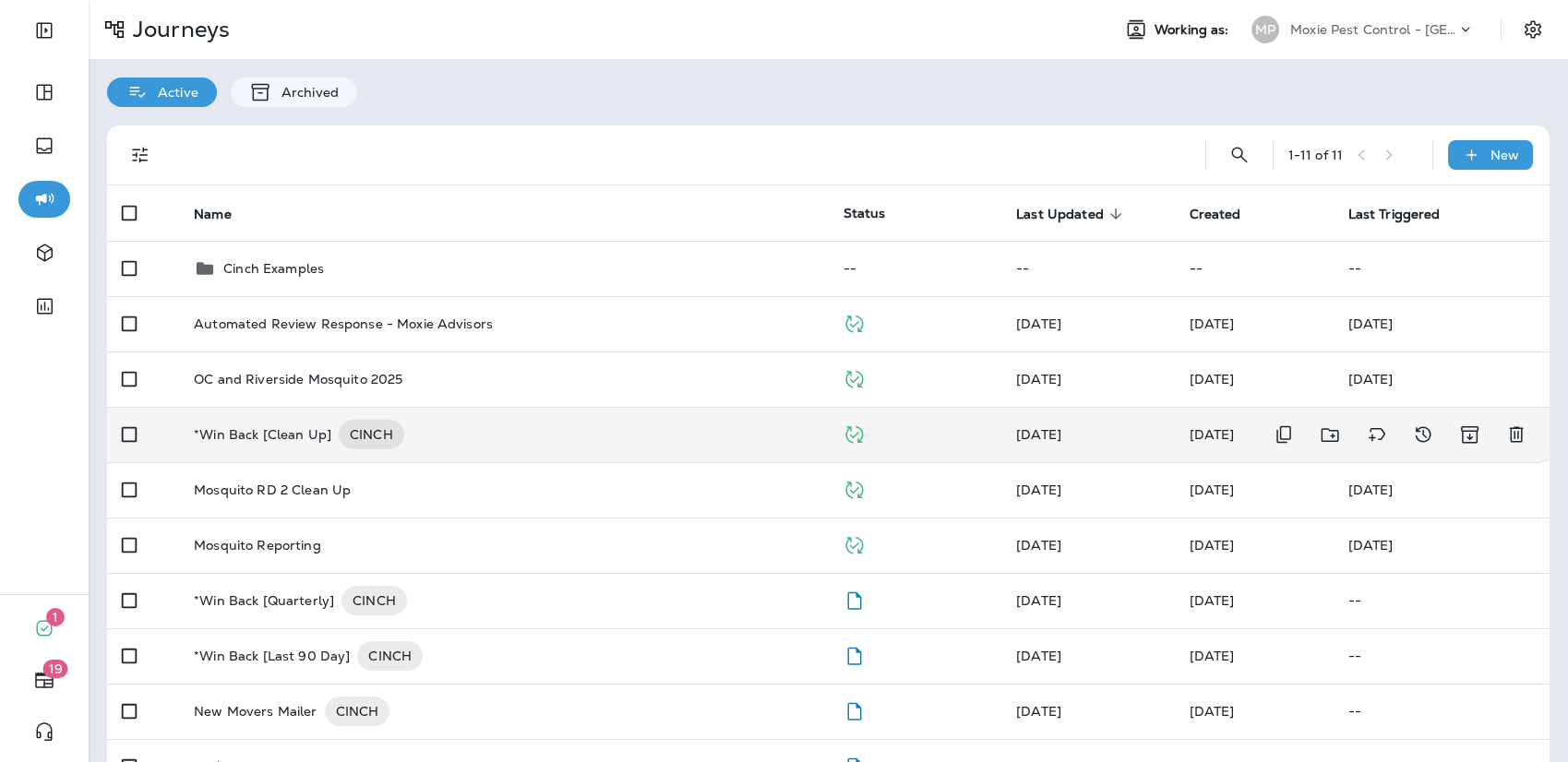
click at [440, 428] on div "*Win Back [Clean Up] CINCH" at bounding box center [503, 435] width 620 height 30
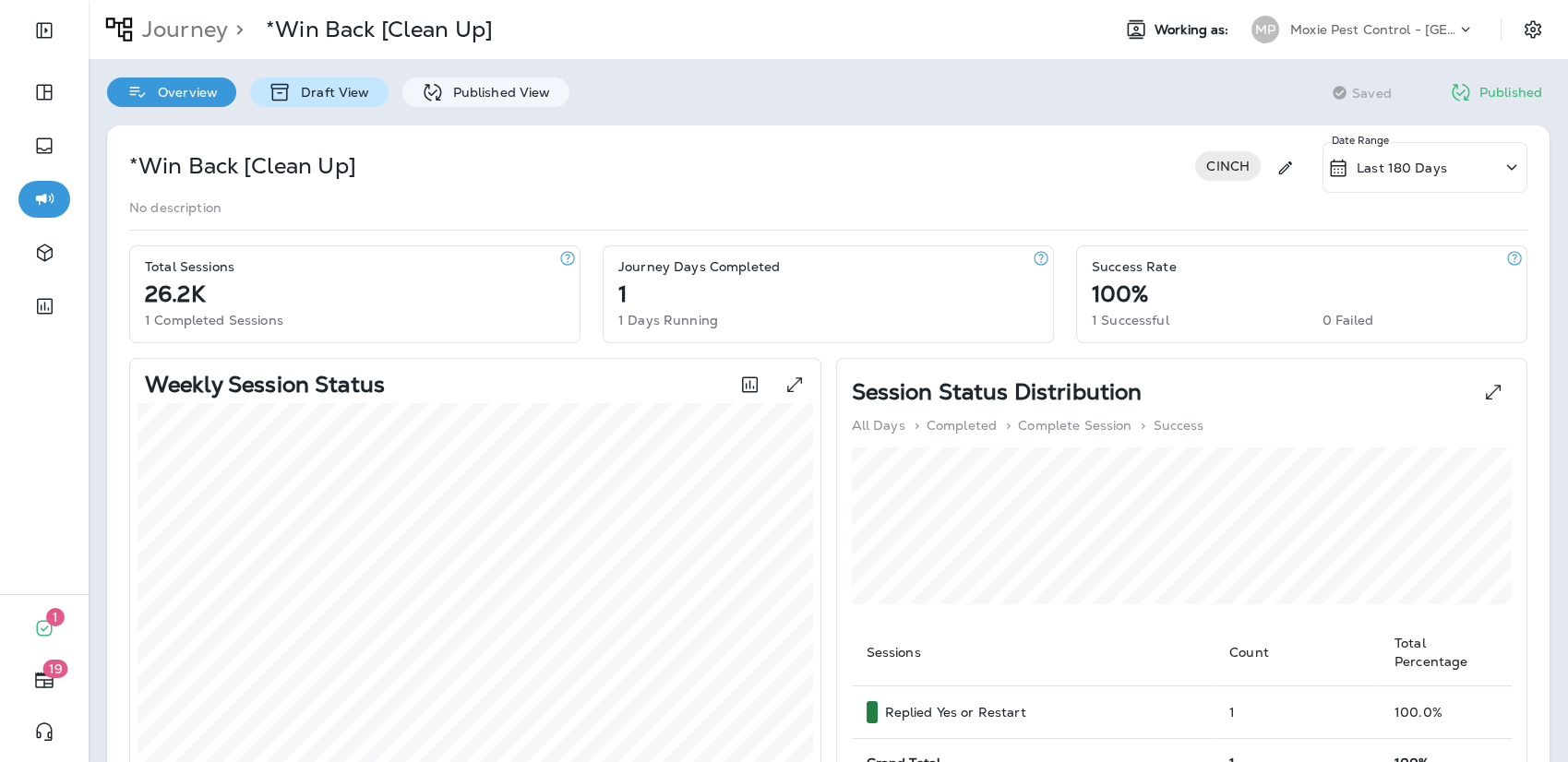
click at [317, 97] on p "Draft View" at bounding box center [330, 93] width 78 height 15
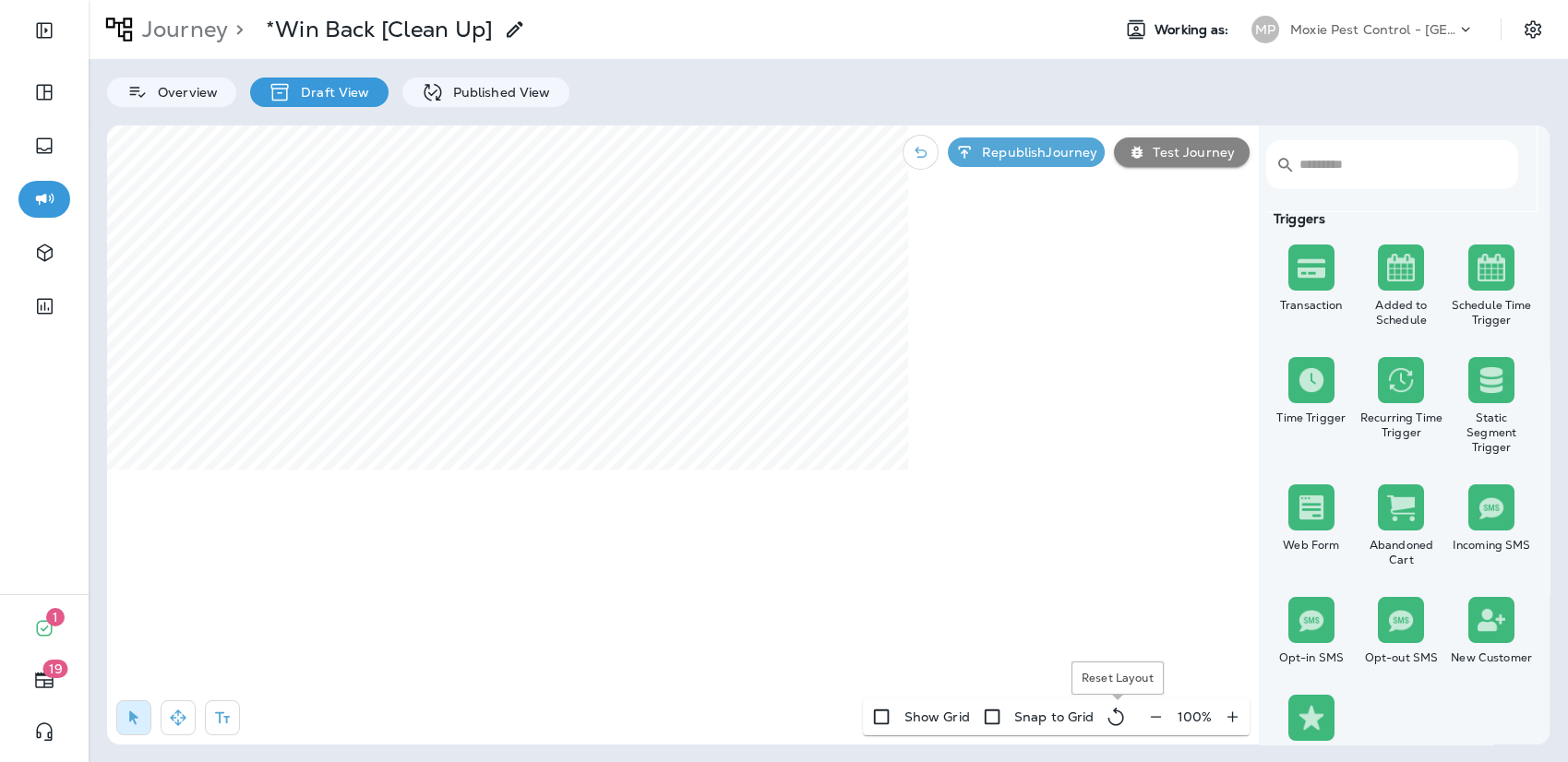
click at [1151, 713] on icon "button" at bounding box center [1156, 717] width 20 height 19
click at [1167, 725] on icon "button" at bounding box center [1163, 717] width 20 height 19
click at [1167, 725] on icon "button" at bounding box center [1165, 717] width 20 height 19
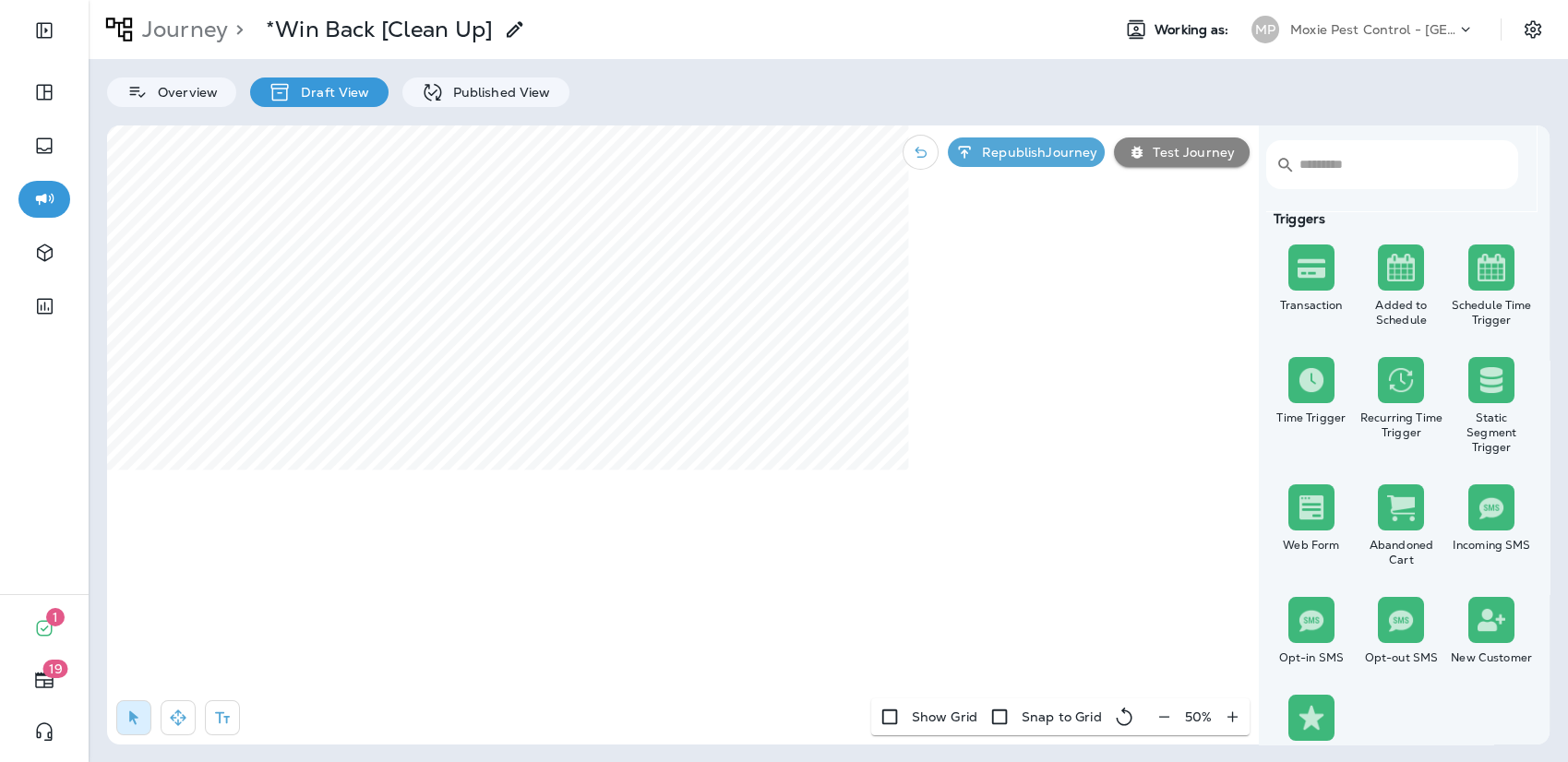
click at [1226, 722] on icon "button" at bounding box center [1232, 717] width 20 height 19
click at [1163, 721] on icon "button" at bounding box center [1163, 717] width 20 height 19
click at [1232, 721] on icon "button" at bounding box center [1232, 716] width 10 height 10
drag, startPoint x: 1232, startPoint y: 721, endPoint x: 1221, endPoint y: 718, distance: 11.4
click at [1232, 720] on icon "button" at bounding box center [1232, 716] width 10 height 10
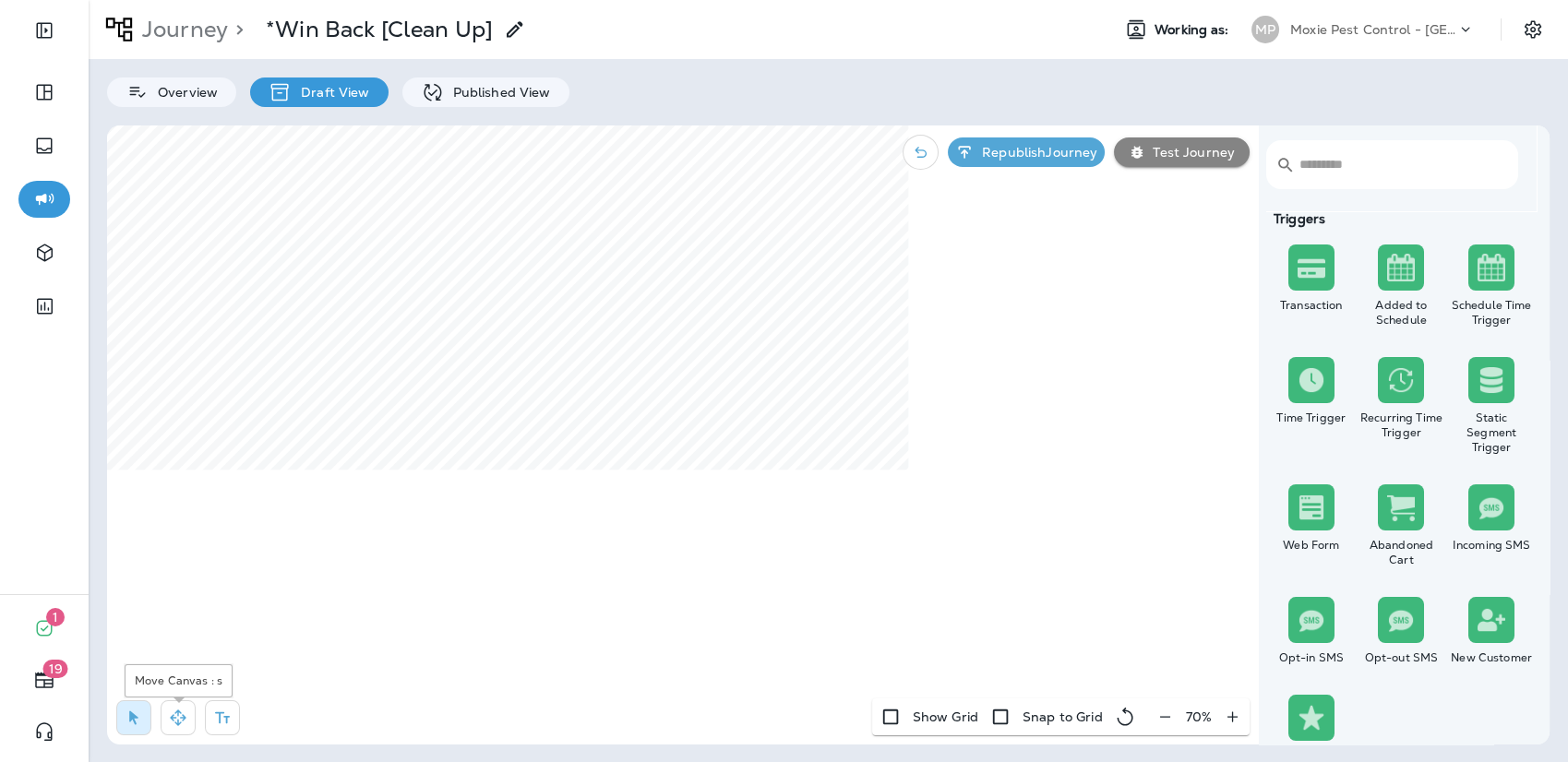
click at [172, 725] on icon "button" at bounding box center [178, 718] width 19 height 19
click at [466, 101] on div "Published View" at bounding box center [485, 93] width 167 height 30
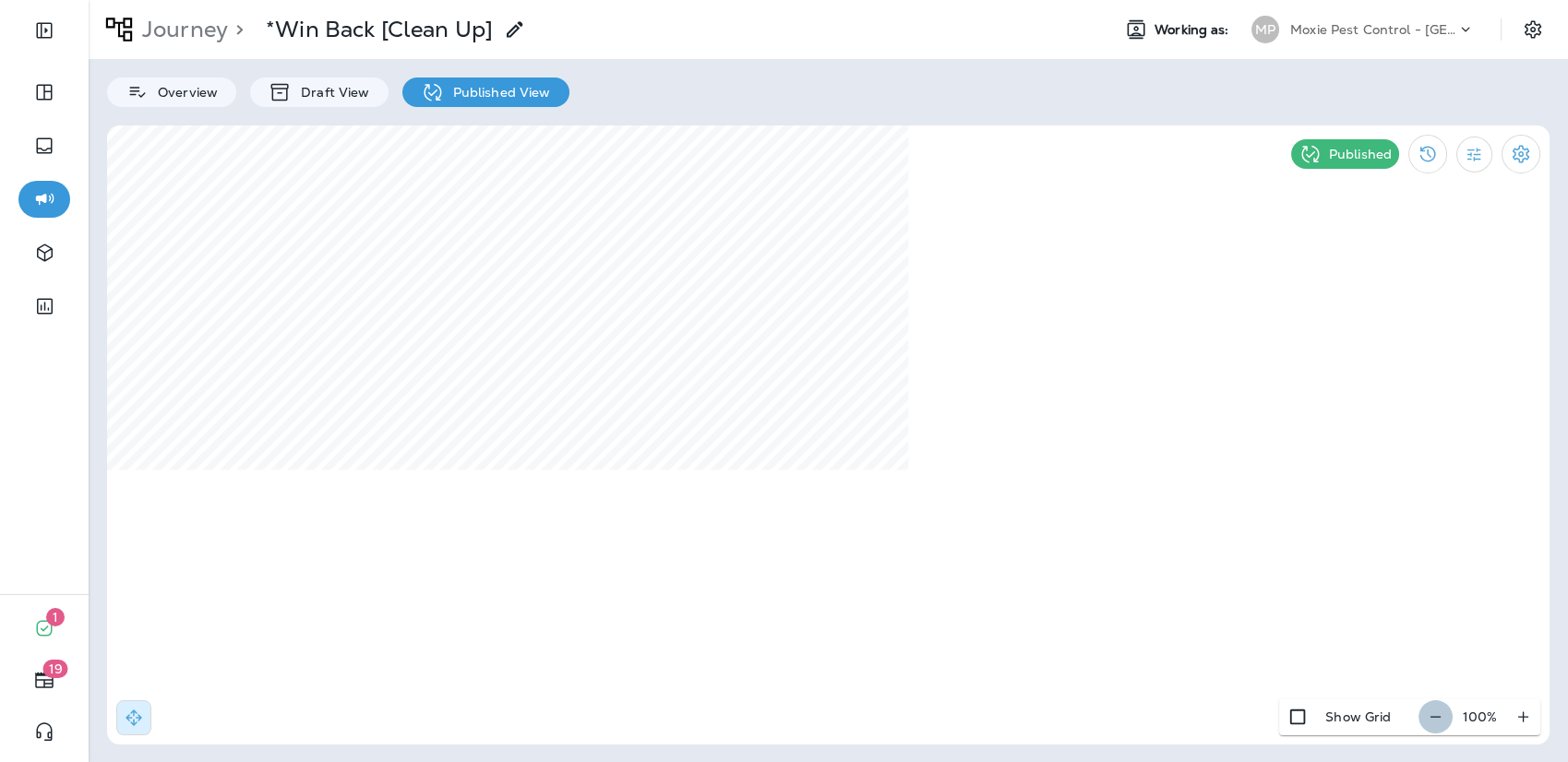
click at [1337, 721] on icon "button" at bounding box center [1435, 717] width 20 height 19
